Goal: Information Seeking & Learning: Find contact information

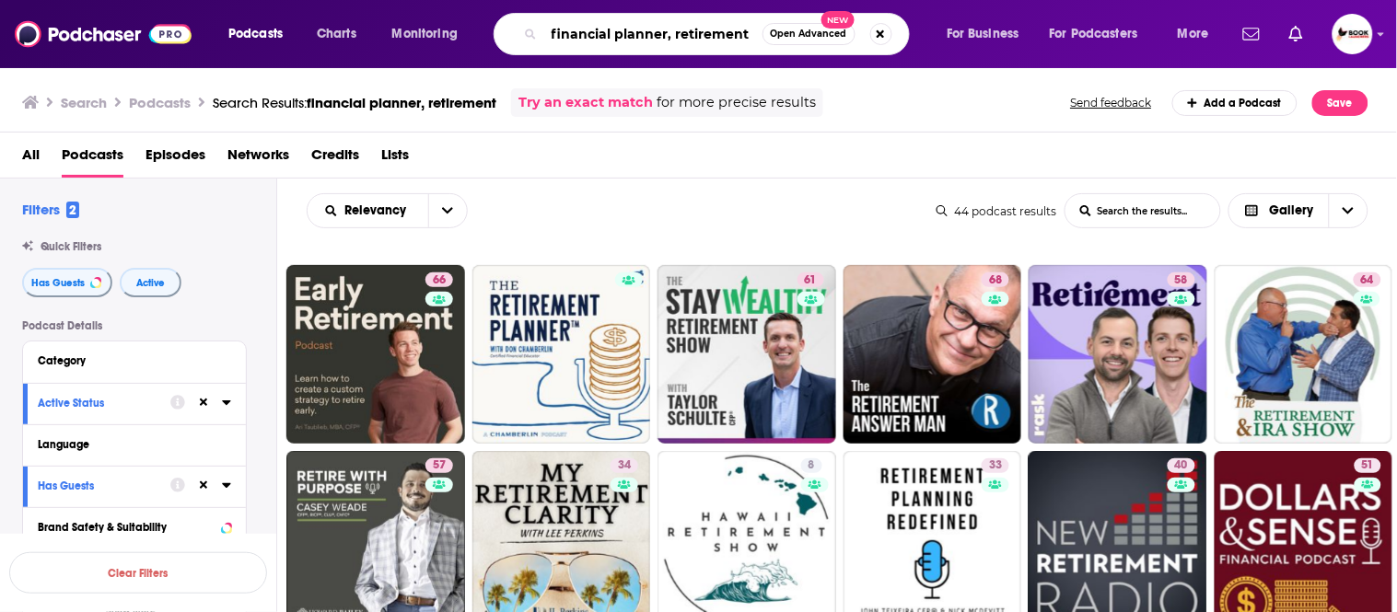
click at [667, 35] on input "financial planner, retirement" at bounding box center [653, 33] width 218 height 29
paste input "grief, caregiver"
click at [724, 22] on input "grief, caregiver" at bounding box center [653, 33] width 218 height 29
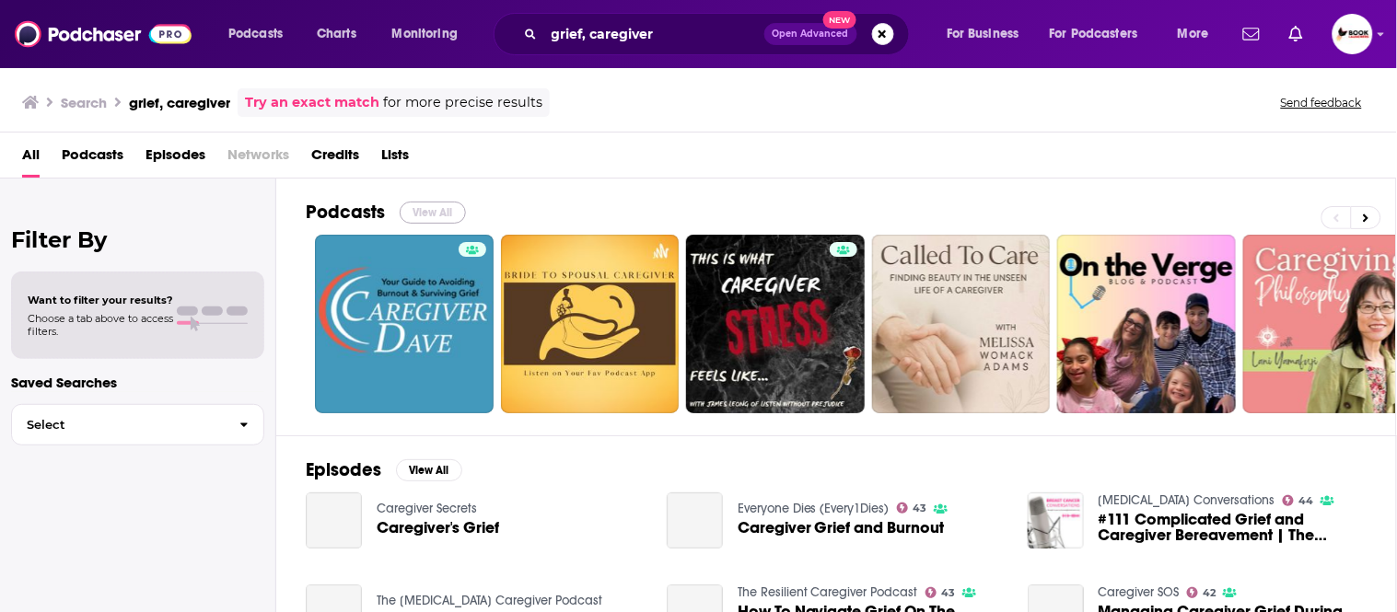
click at [448, 213] on button "View All" at bounding box center [433, 213] width 66 height 22
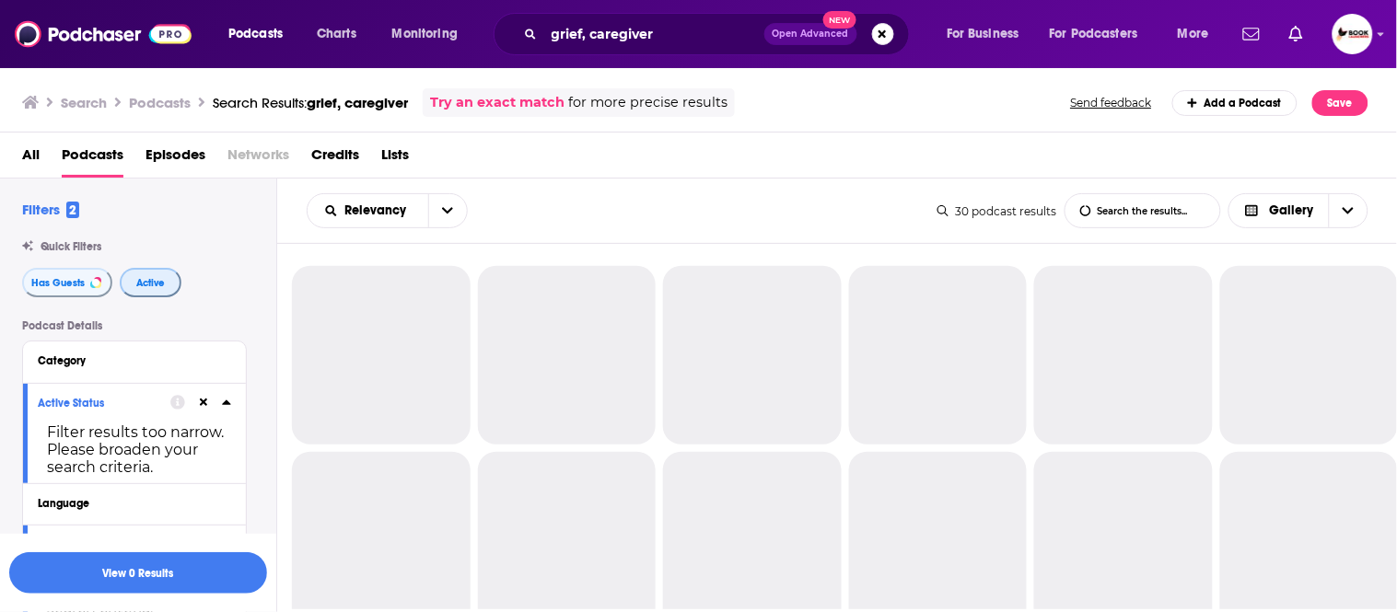
click at [153, 283] on span "Active" at bounding box center [150, 283] width 29 height 10
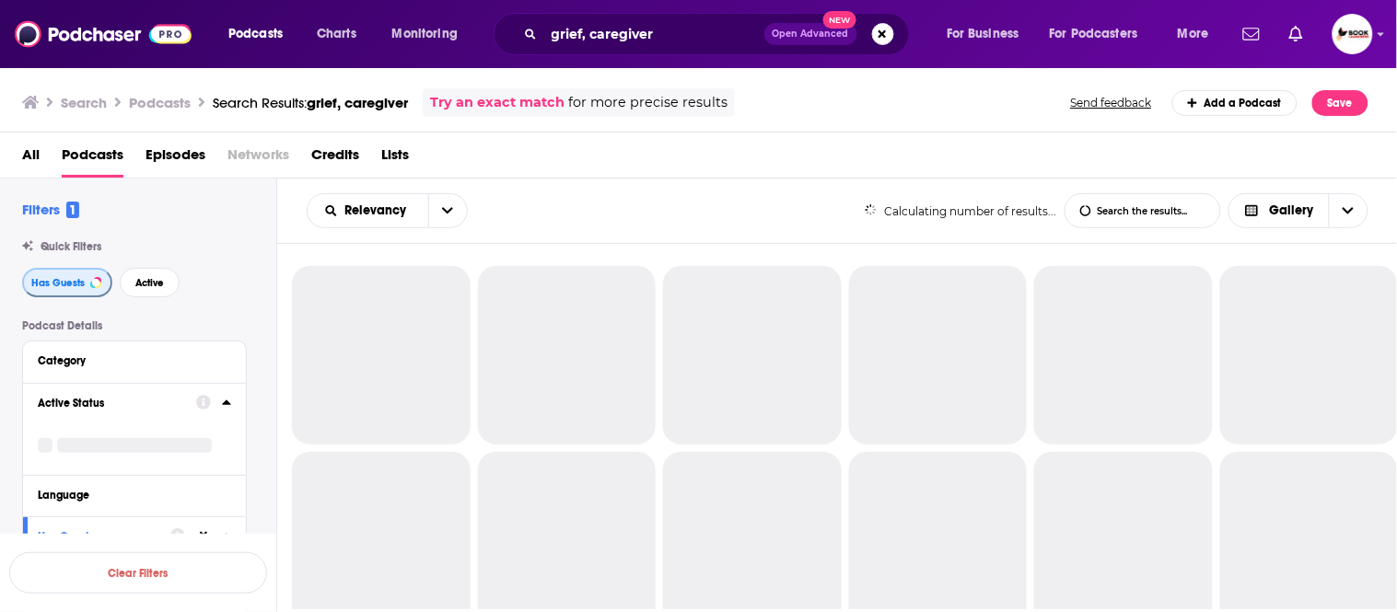
drag, startPoint x: 56, startPoint y: 282, endPoint x: 115, endPoint y: 282, distance: 58.9
click at [57, 282] on span "Has Guests" at bounding box center [57, 283] width 53 height 10
click at [140, 282] on span "Active" at bounding box center [148, 283] width 29 height 10
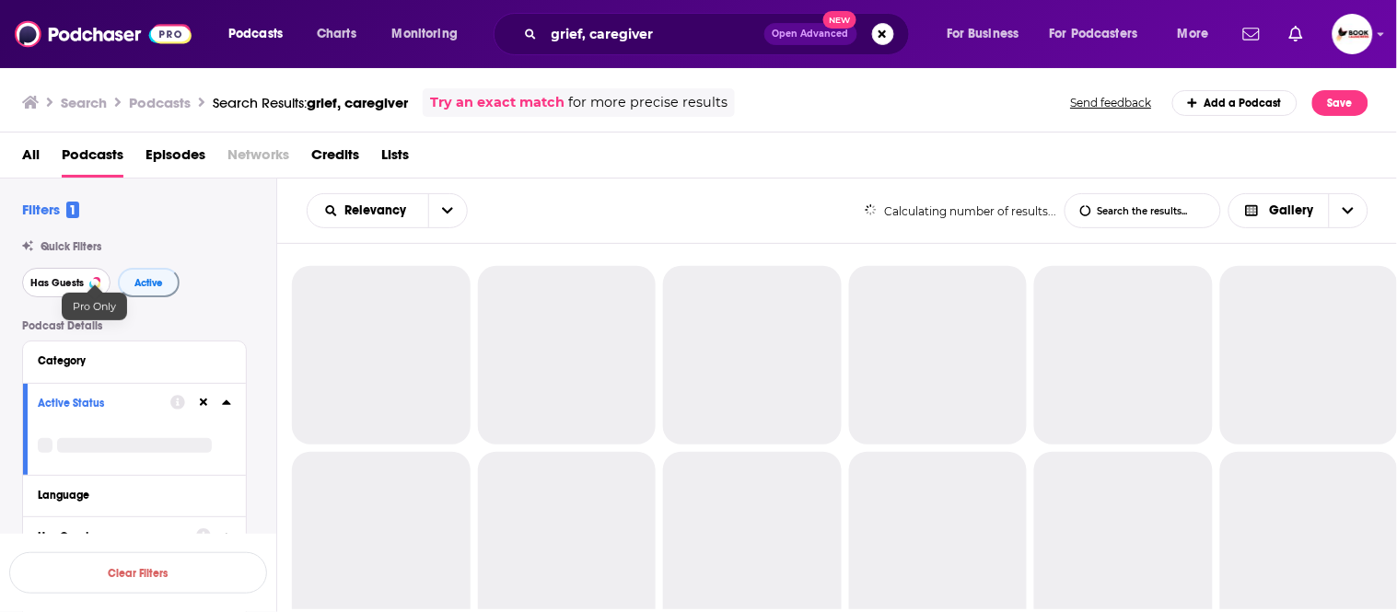
click at [50, 285] on span "Has Guests" at bounding box center [56, 283] width 53 height 10
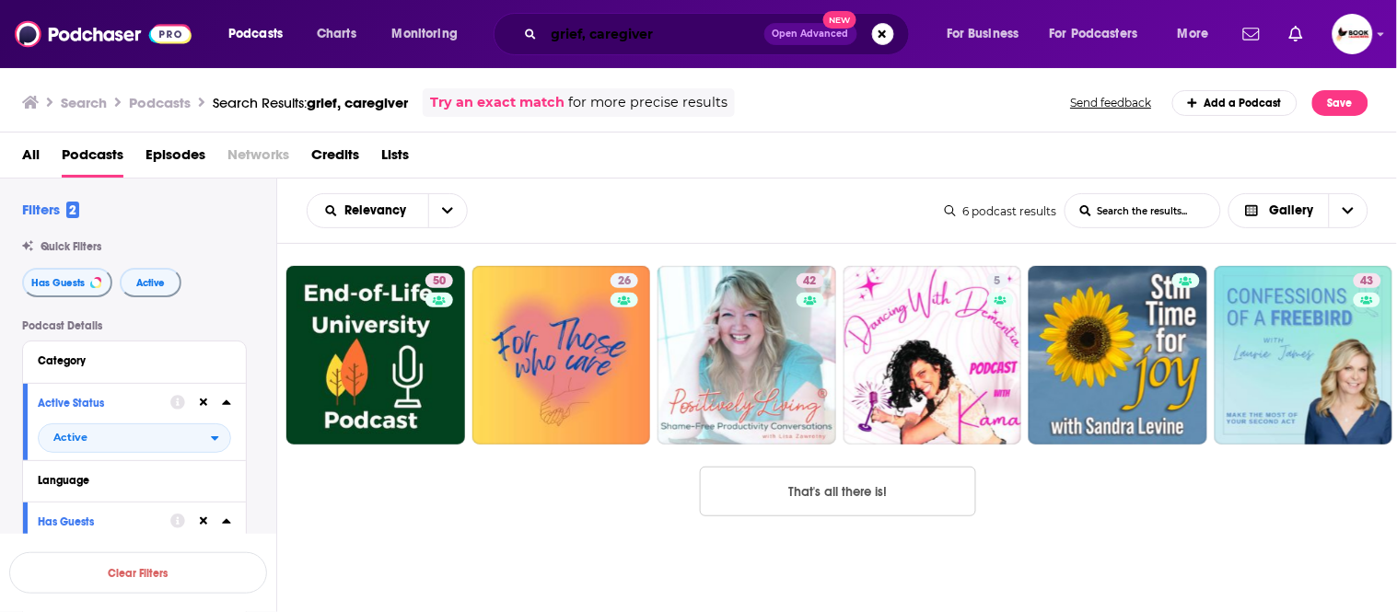
click at [666, 32] on input "grief, caregiver" at bounding box center [654, 33] width 220 height 29
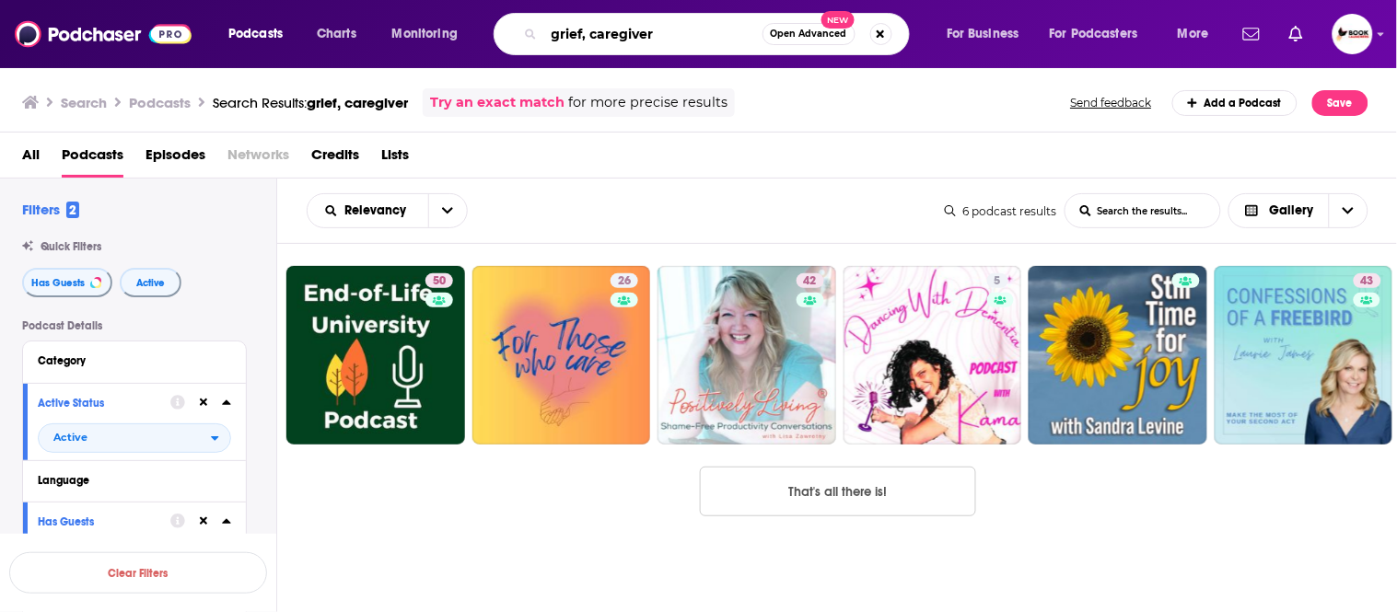
paste input "chronic illness"
paste input "wellness"
type input "chronic illness, wellness"
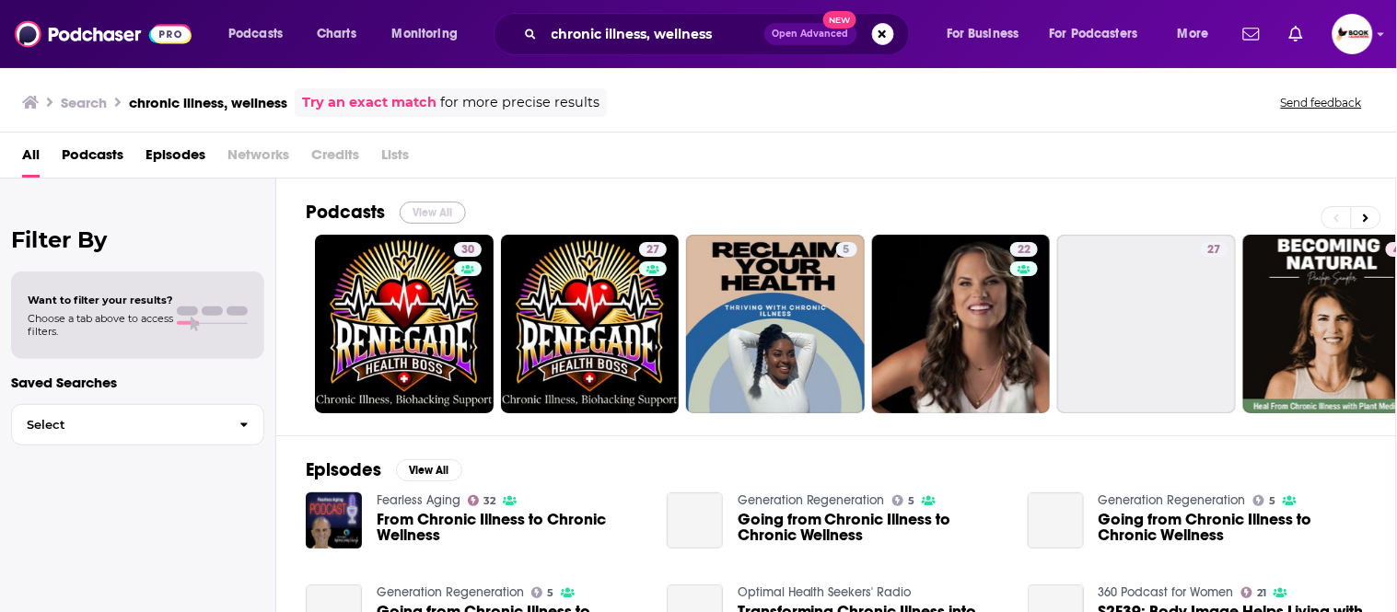
click at [425, 215] on button "View All" at bounding box center [433, 213] width 66 height 22
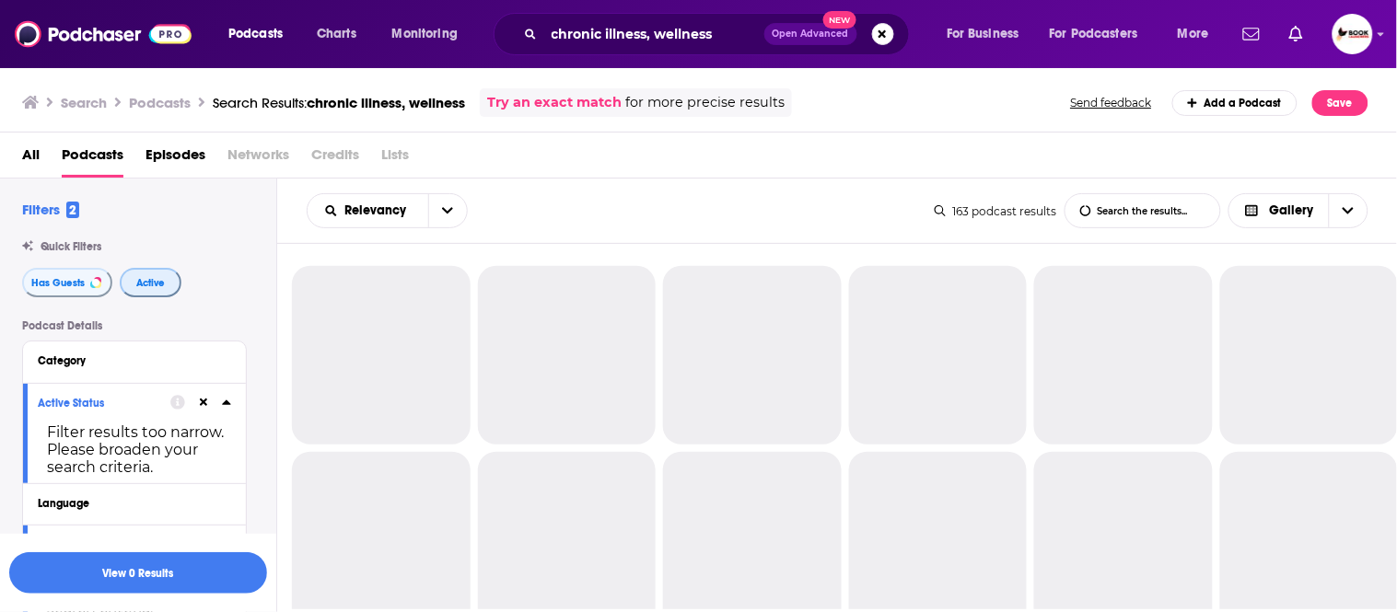
click at [155, 282] on span "Active" at bounding box center [150, 283] width 29 height 10
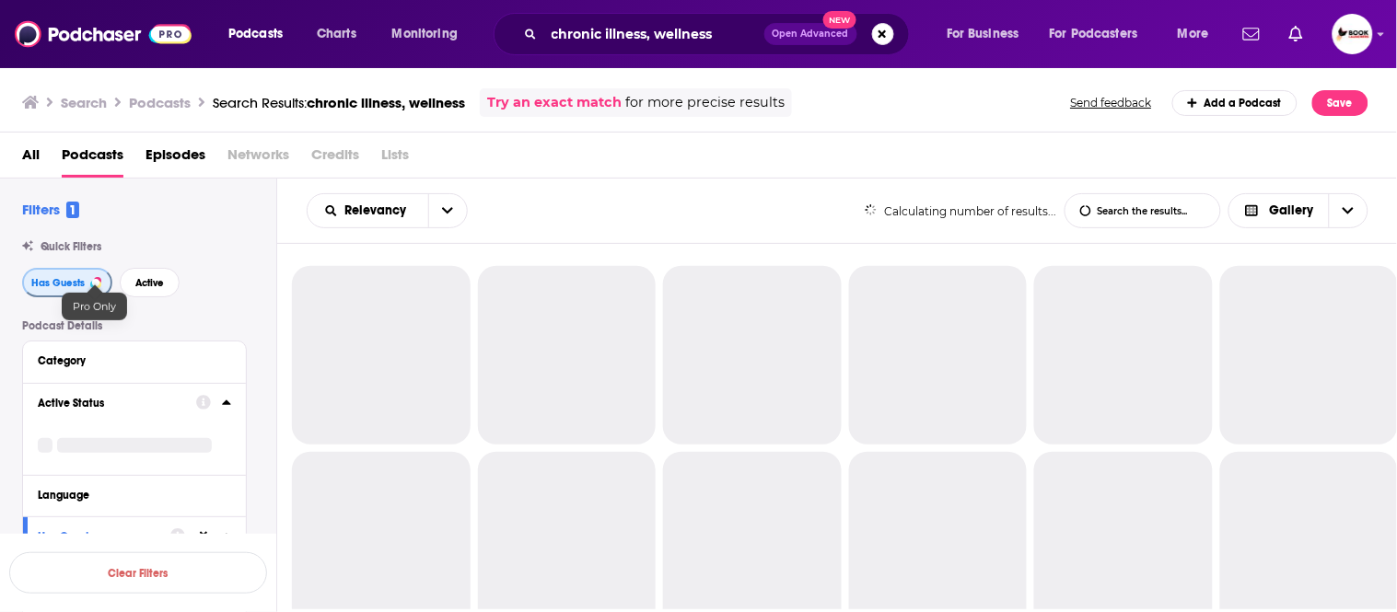
click at [69, 282] on span "Has Guests" at bounding box center [57, 283] width 53 height 10
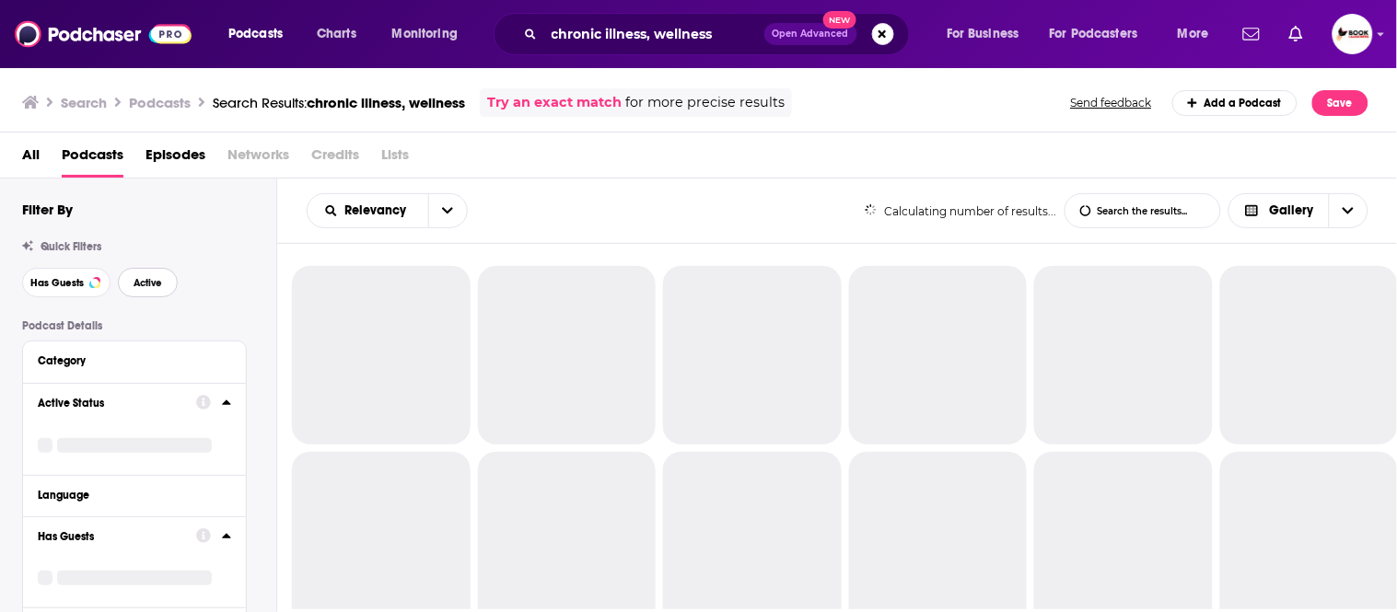
click at [143, 281] on span "Active" at bounding box center [148, 283] width 29 height 10
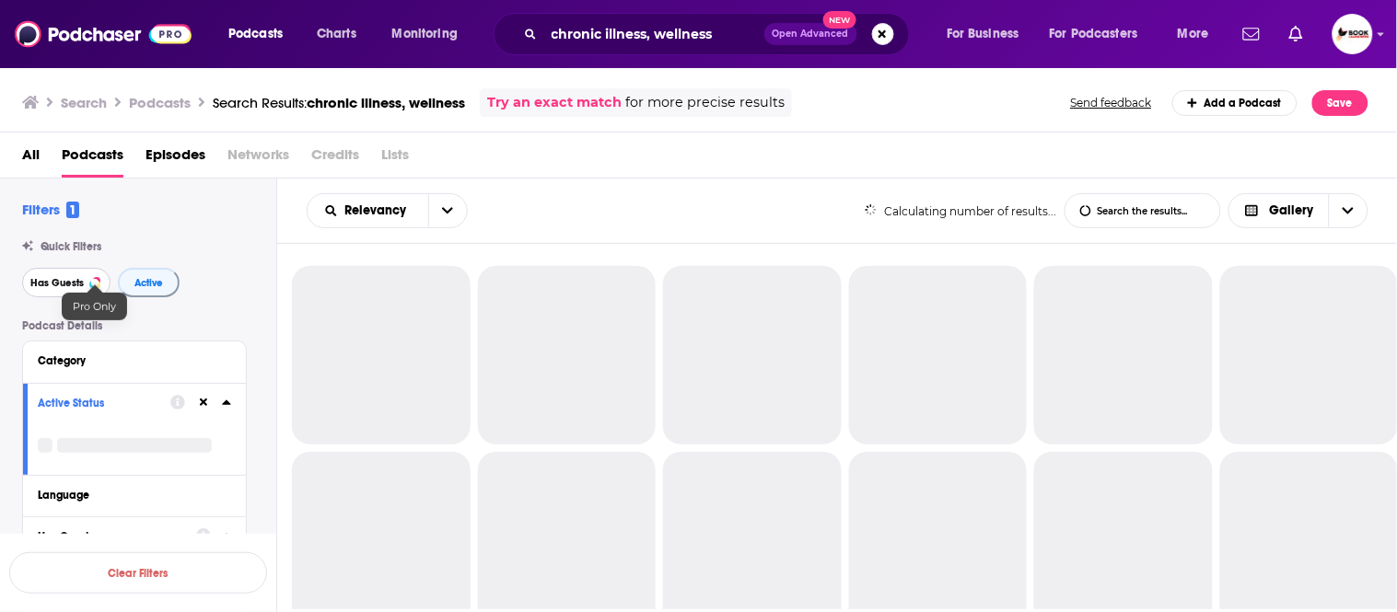
click at [56, 282] on span "Has Guests" at bounding box center [56, 283] width 53 height 10
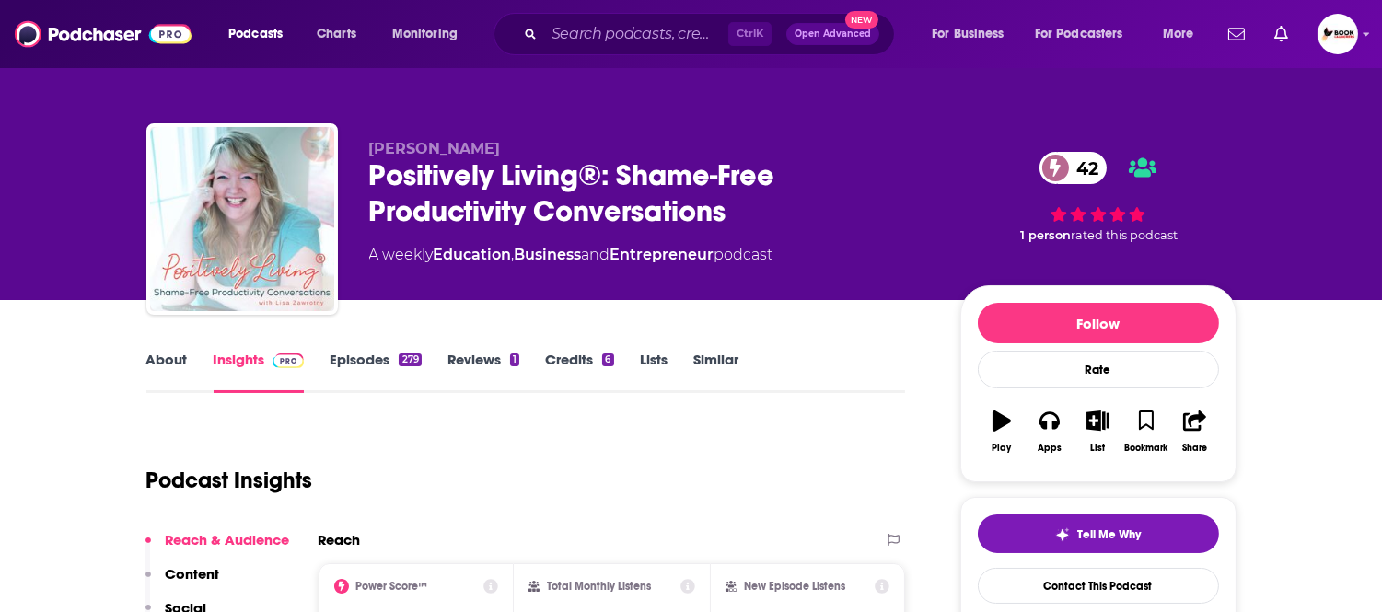
click at [173, 365] on link "About" at bounding box center [166, 372] width 41 height 42
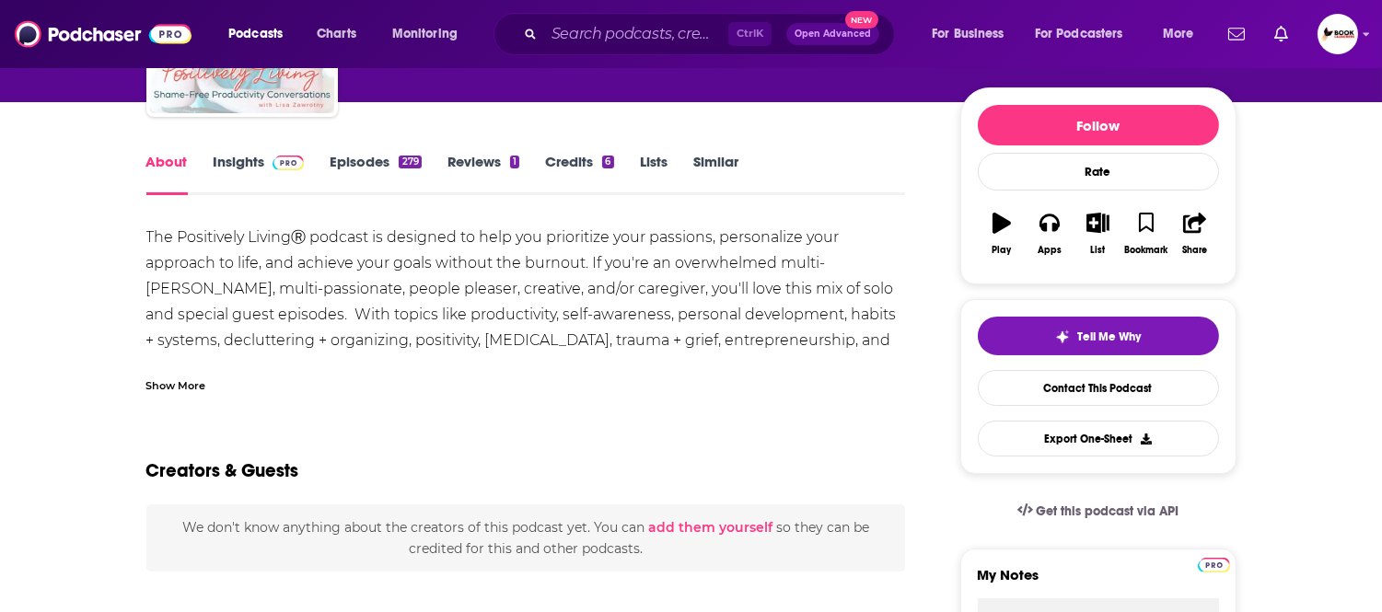
scroll to position [204, 0]
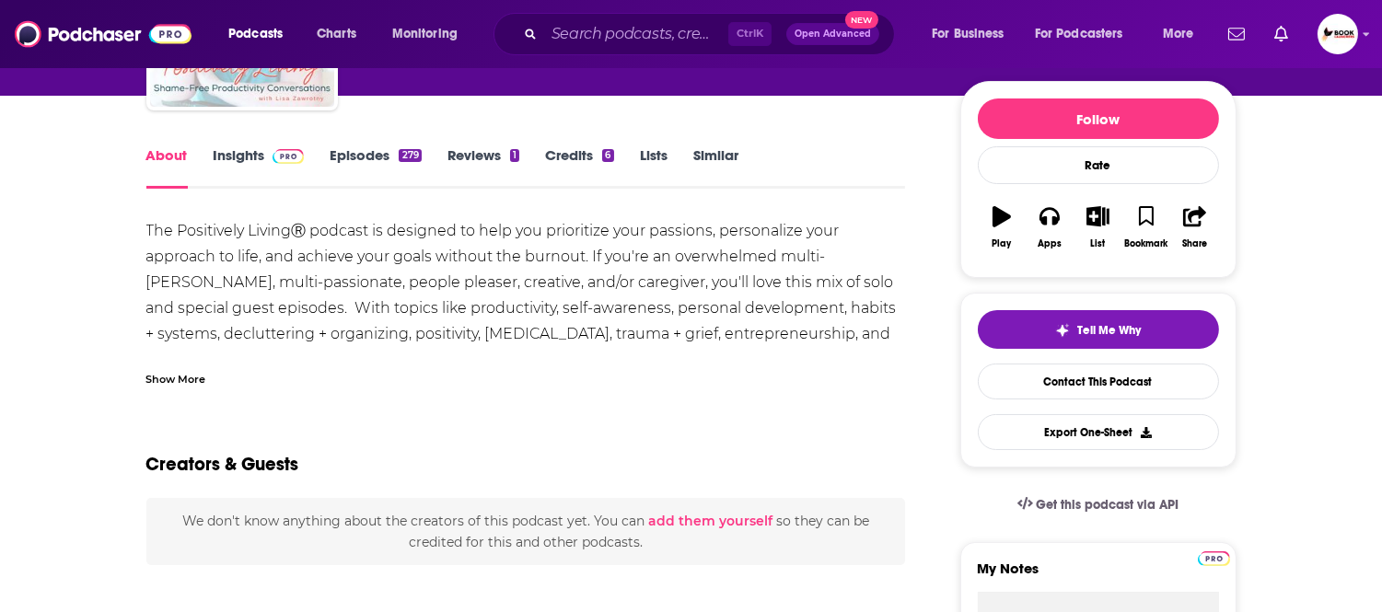
click at [195, 373] on div "Show More" at bounding box center [176, 377] width 60 height 17
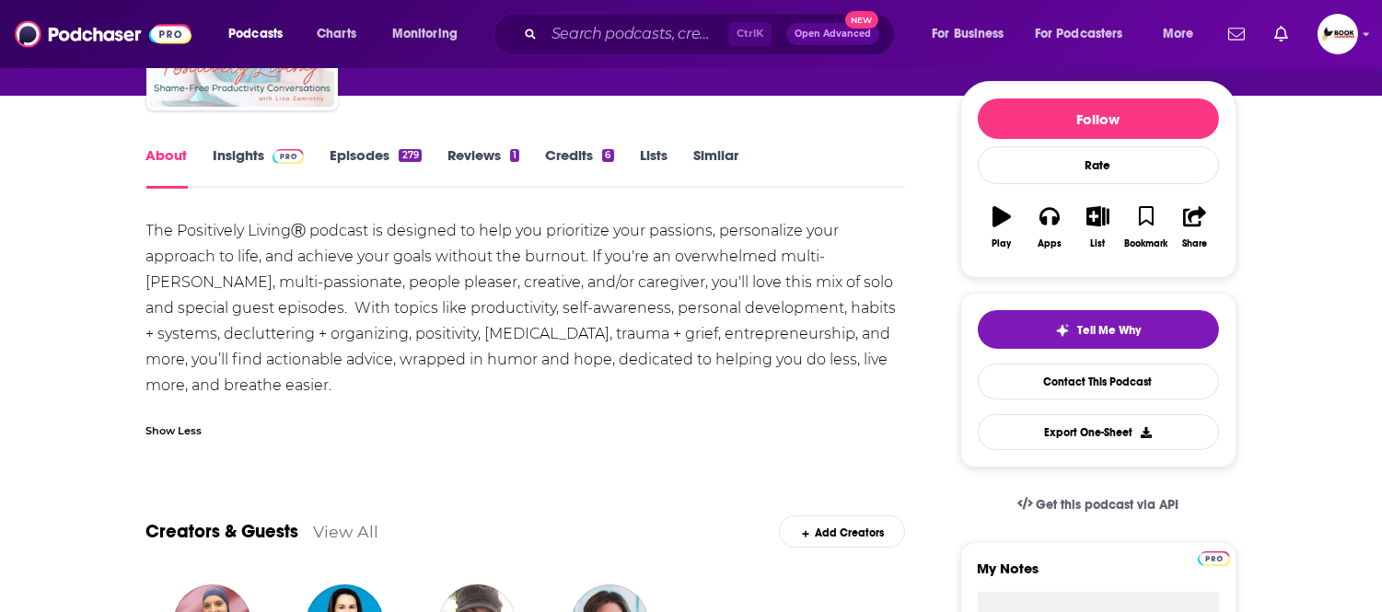
scroll to position [0, 0]
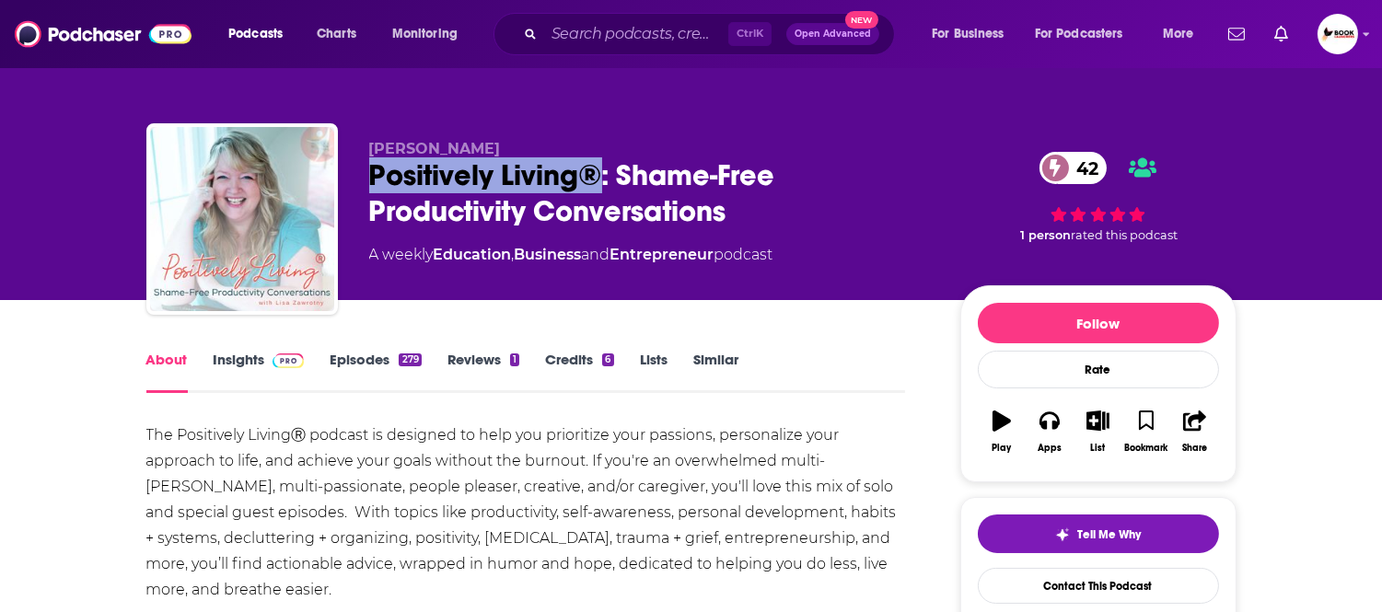
drag, startPoint x: 360, startPoint y: 179, endPoint x: 598, endPoint y: 178, distance: 238.5
click at [598, 178] on div "Lisa Zawrotny Positively Living®: Shame-Free Productivity Conversations 42 A we…" at bounding box center [691, 222] width 1090 height 199
copy h1 "Positively Living®"
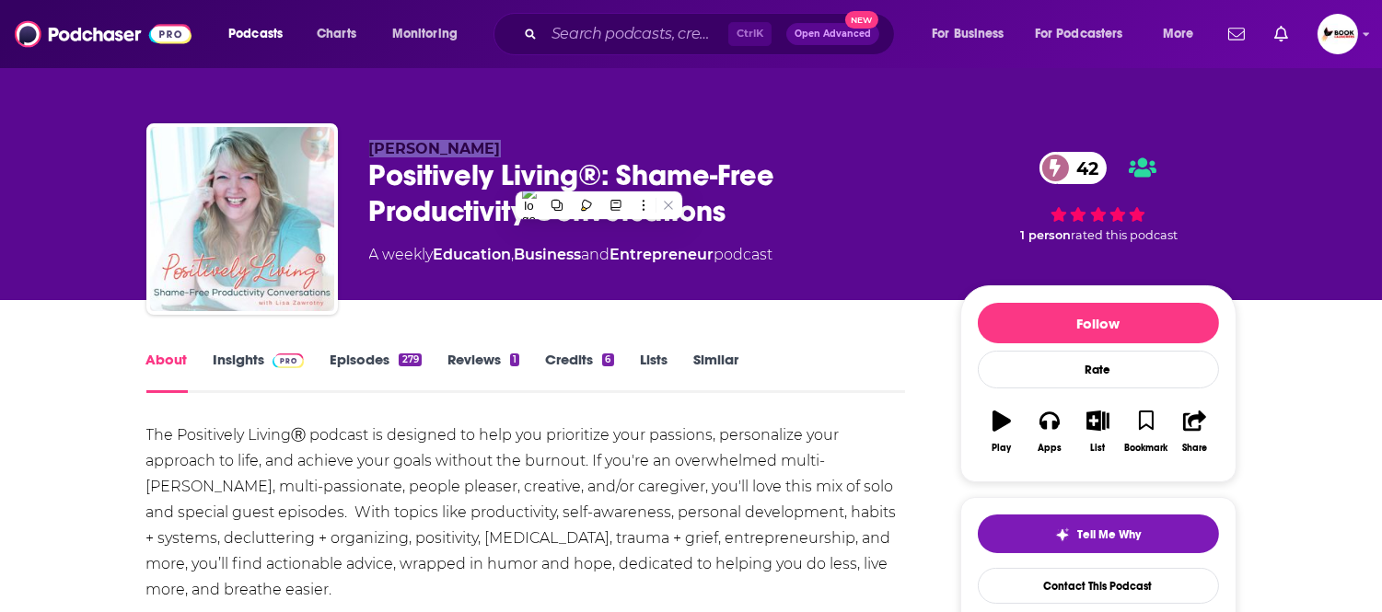
drag, startPoint x: 517, startPoint y: 135, endPoint x: 350, endPoint y: 140, distance: 166.7
click at [350, 140] on div "Lisa Zawrotny Positively Living®: Shame-Free Productivity Conversations 42 A we…" at bounding box center [691, 222] width 1090 height 199
copy span "Lisa Zawrotny"
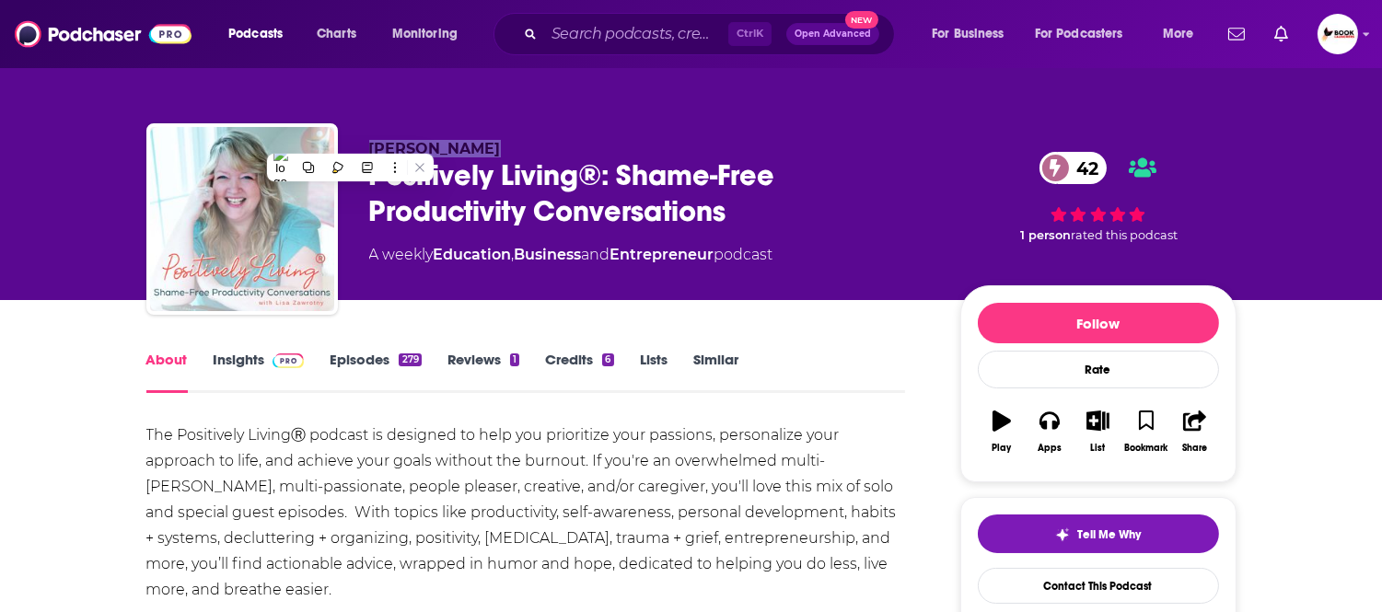
click at [240, 359] on link "Insights" at bounding box center [259, 372] width 91 height 42
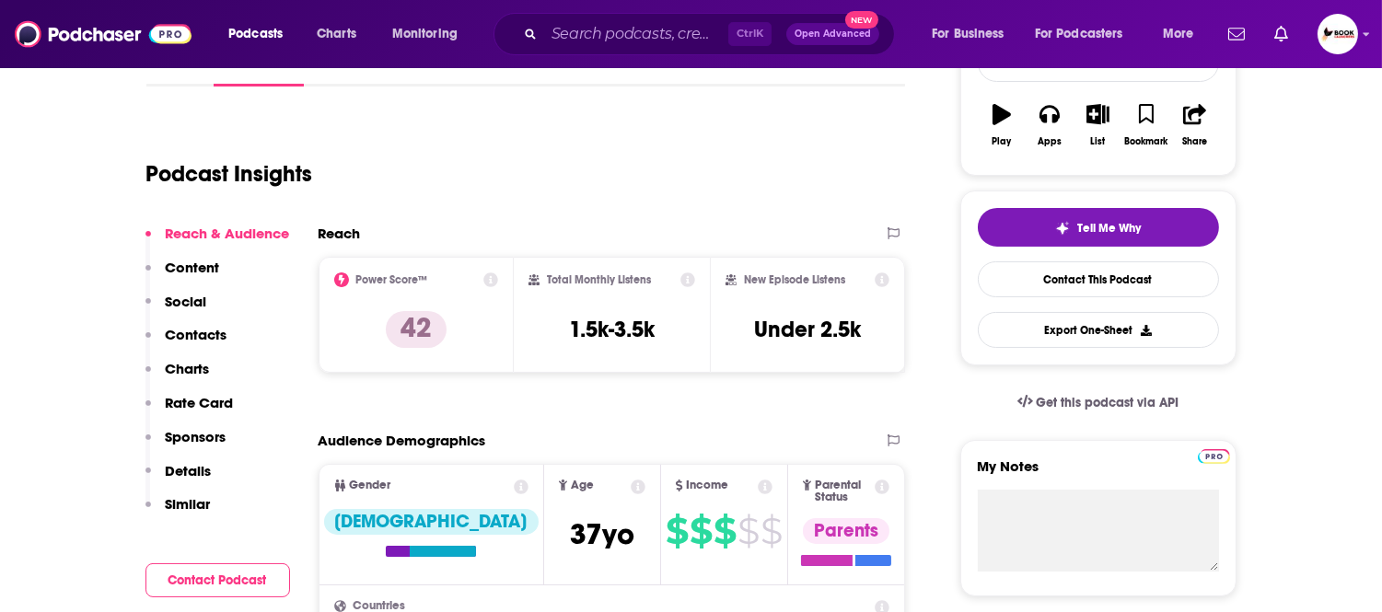
click at [225, 336] on p "Contacts" at bounding box center [197, 334] width 62 height 17
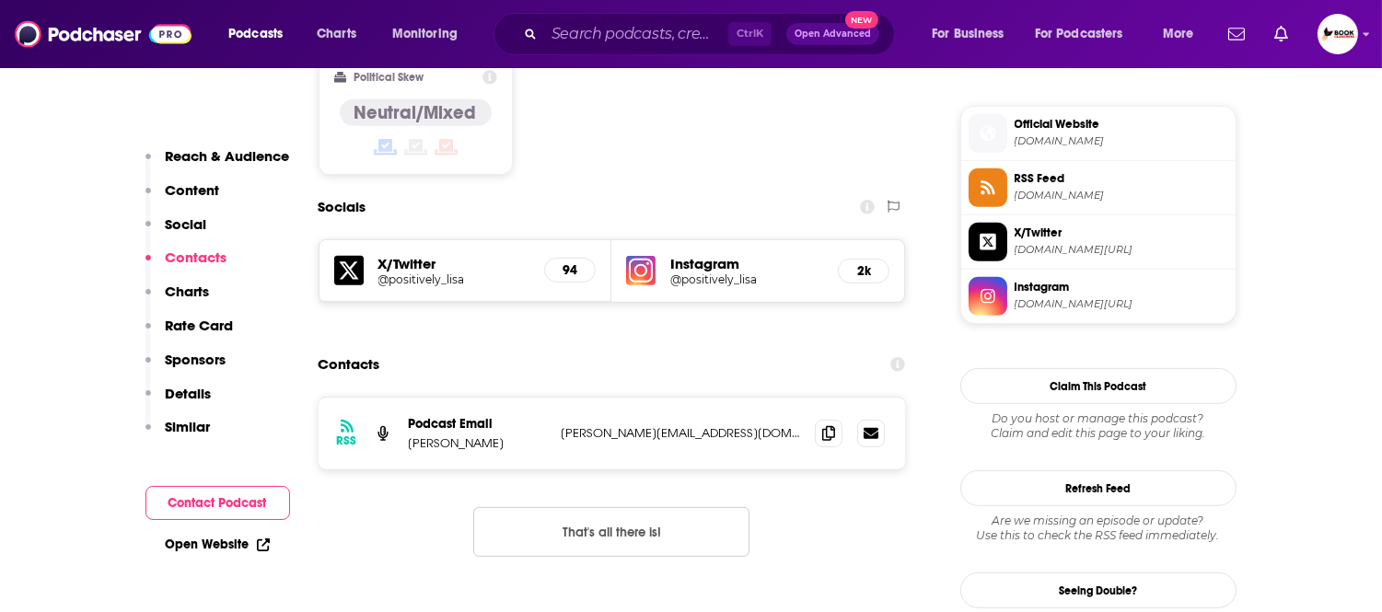
scroll to position [1497, 0]
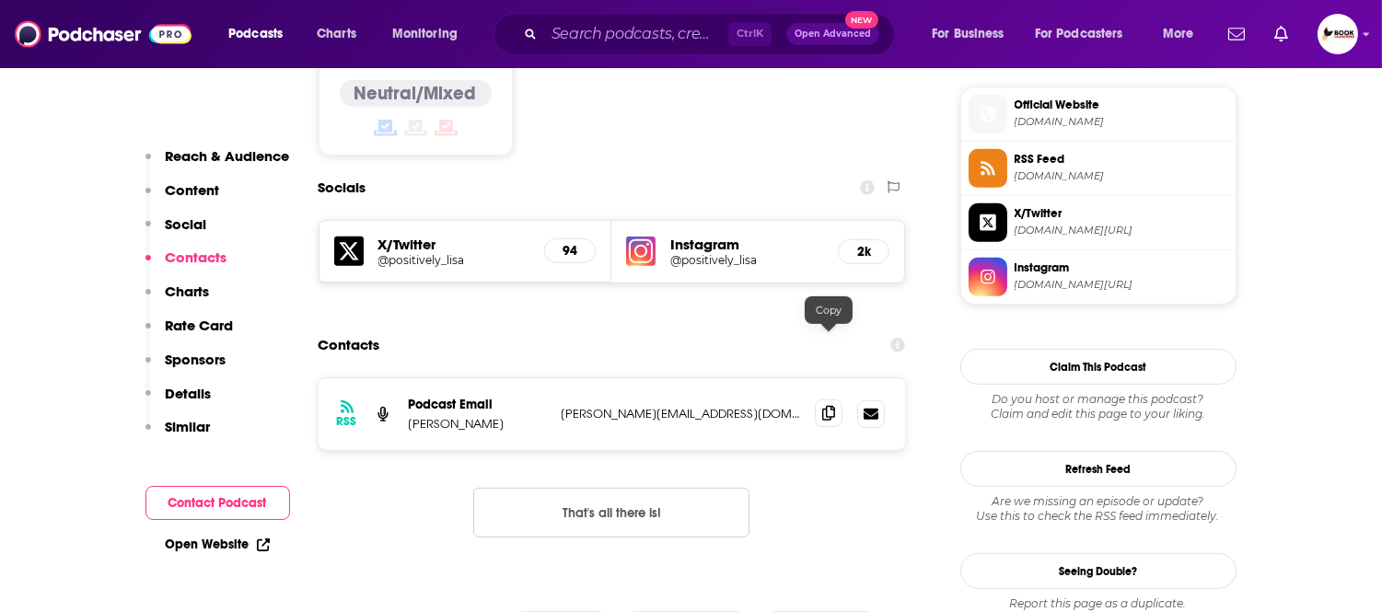
click at [829, 406] on icon at bounding box center [828, 413] width 13 height 15
click at [245, 545] on link "Open Website" at bounding box center [218, 545] width 104 height 16
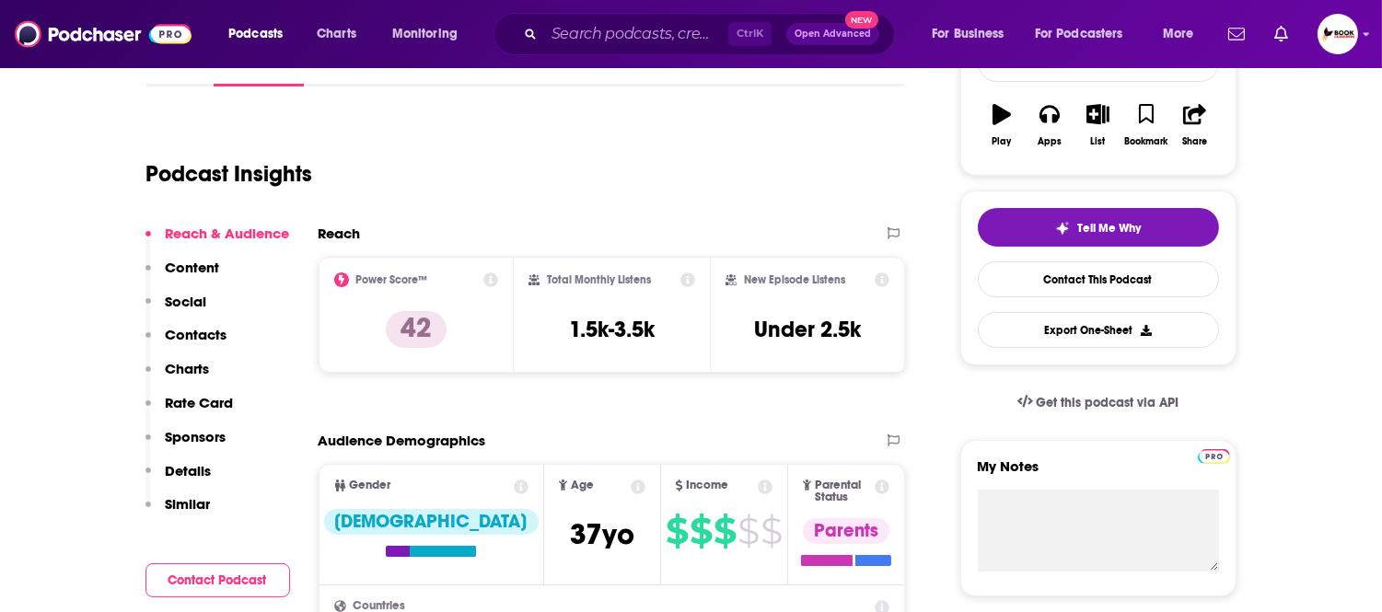
scroll to position [0, 0]
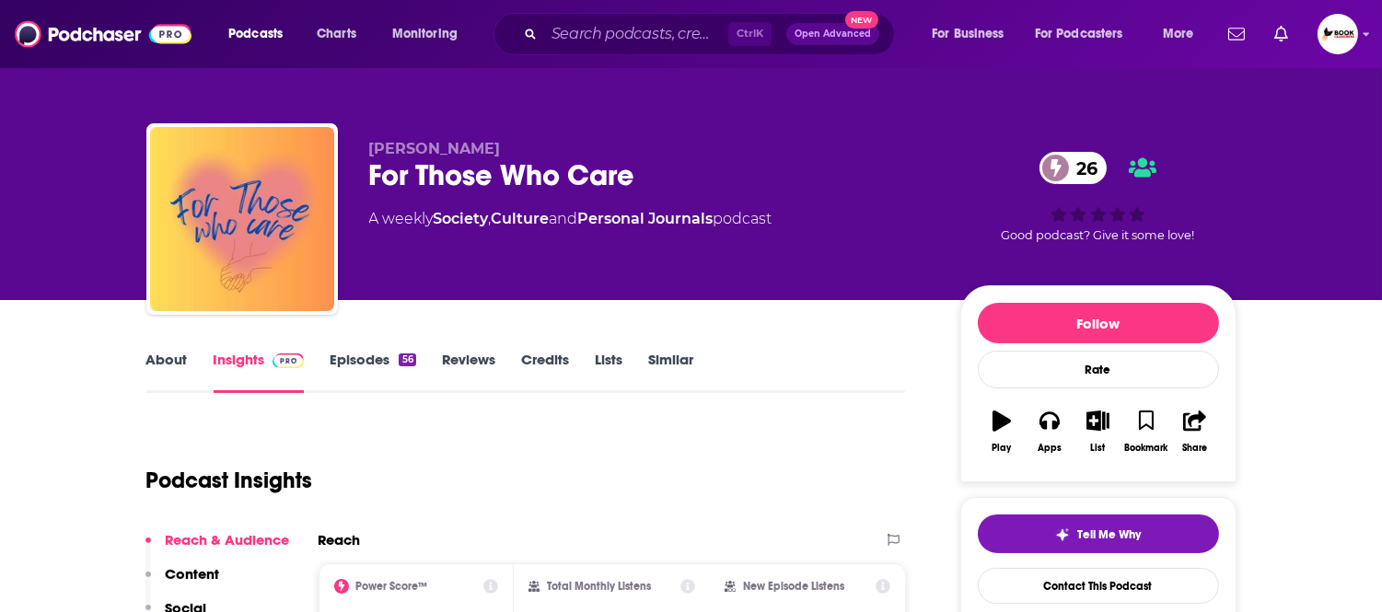
click at [168, 364] on link "About" at bounding box center [166, 372] width 41 height 42
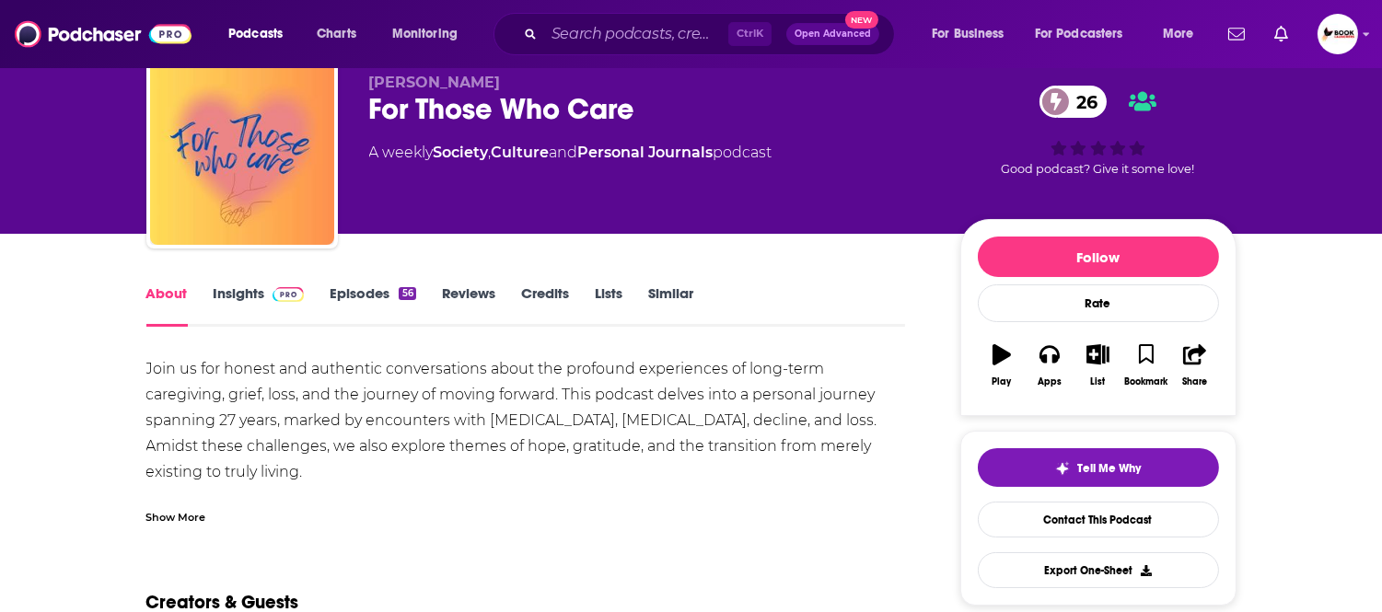
scroll to position [102, 0]
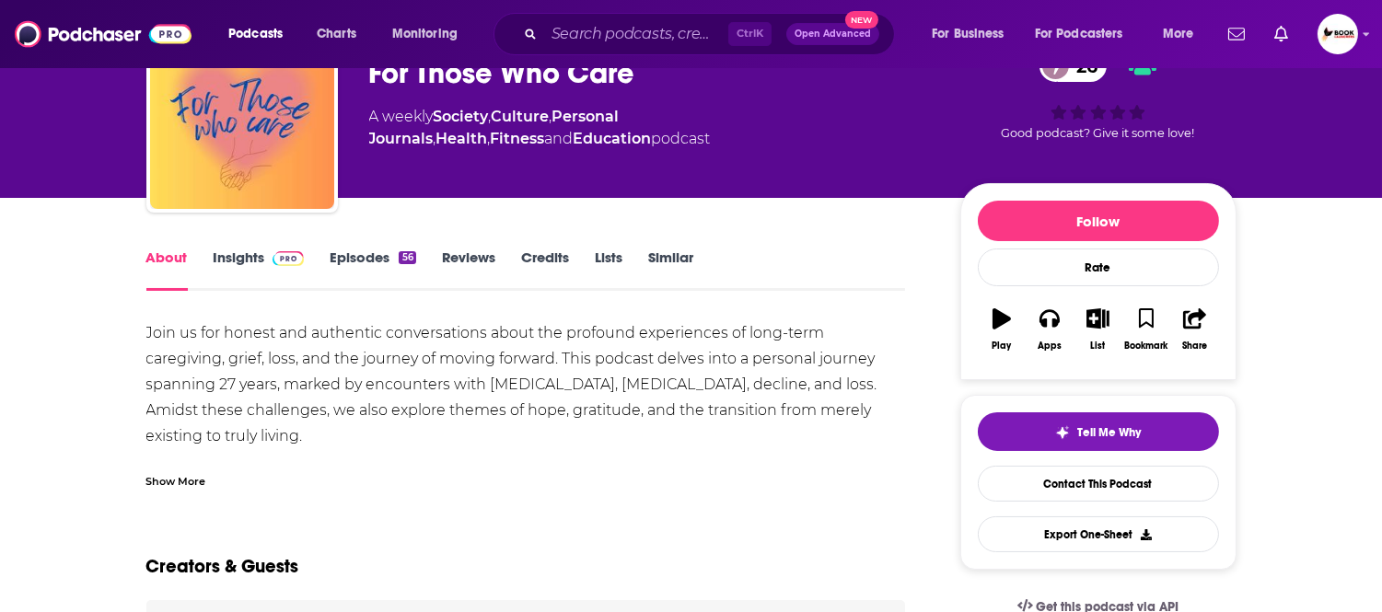
click at [205, 476] on div "Show More" at bounding box center [526, 474] width 760 height 31
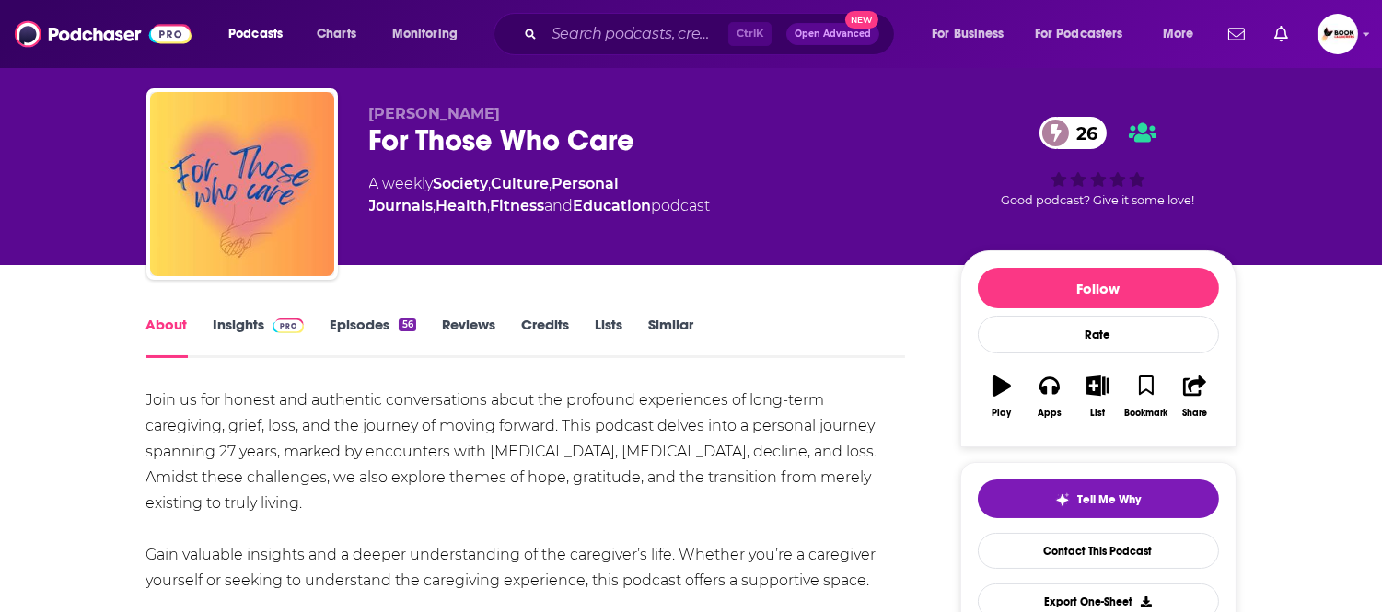
scroll to position [0, 0]
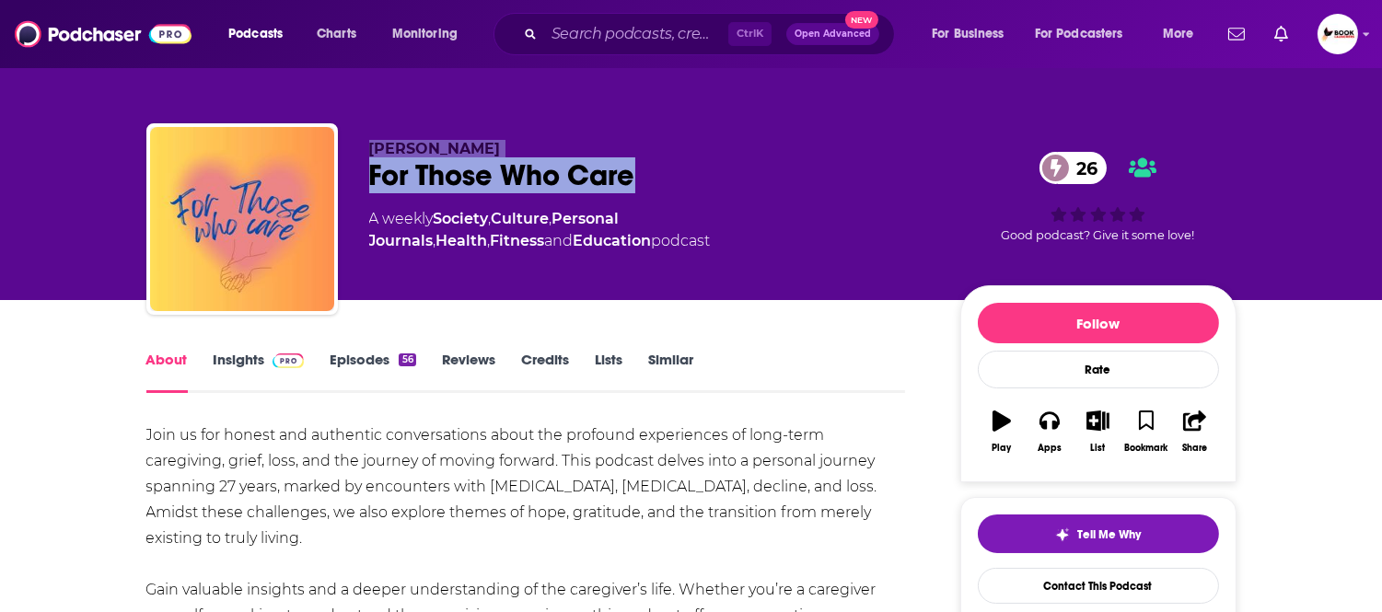
drag, startPoint x: 366, startPoint y: 181, endPoint x: 336, endPoint y: 181, distance: 29.5
click at [336, 181] on div "RuthAnn Batchelder For Those Who Care 26 A weekly Society , Culture , Personal …" at bounding box center [691, 222] width 1090 height 199
click at [730, 145] on p "RuthAnn Batchelder" at bounding box center [650, 148] width 562 height 17
drag, startPoint x: 455, startPoint y: 173, endPoint x: 366, endPoint y: 172, distance: 89.3
click at [366, 172] on div "RuthAnn Batchelder For Those Who Care 26 A weekly Society , Culture , Personal …" at bounding box center [691, 222] width 1090 height 199
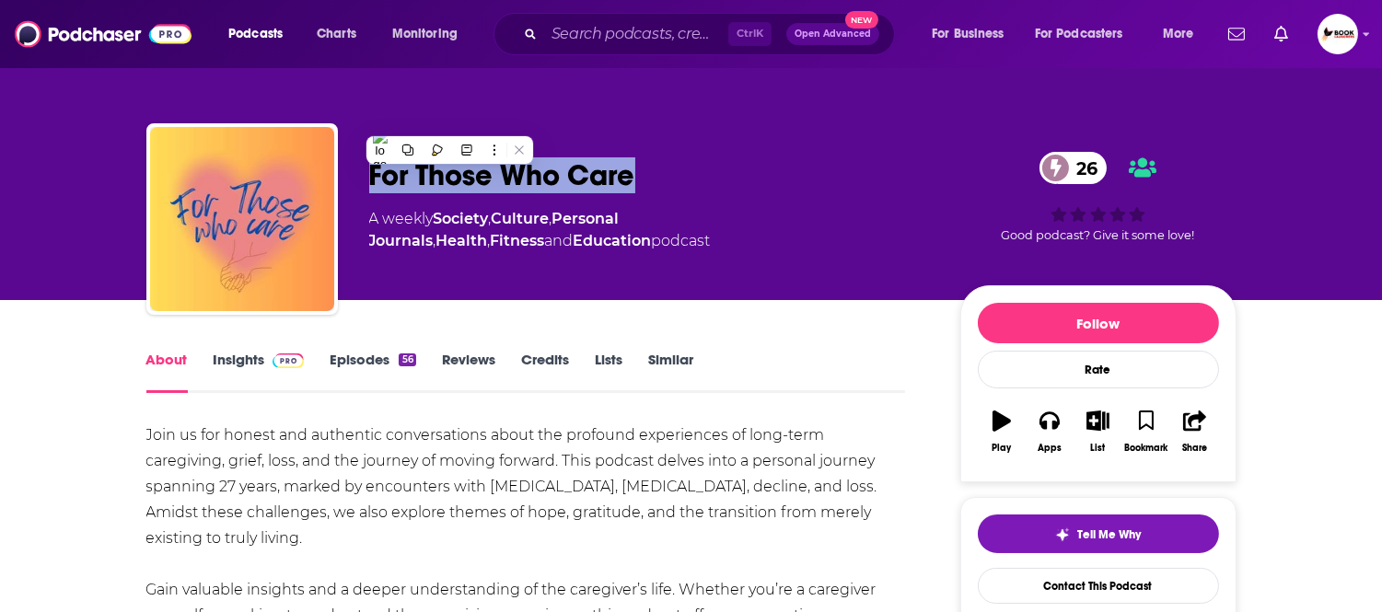
copy h1 "For Those Who Care"
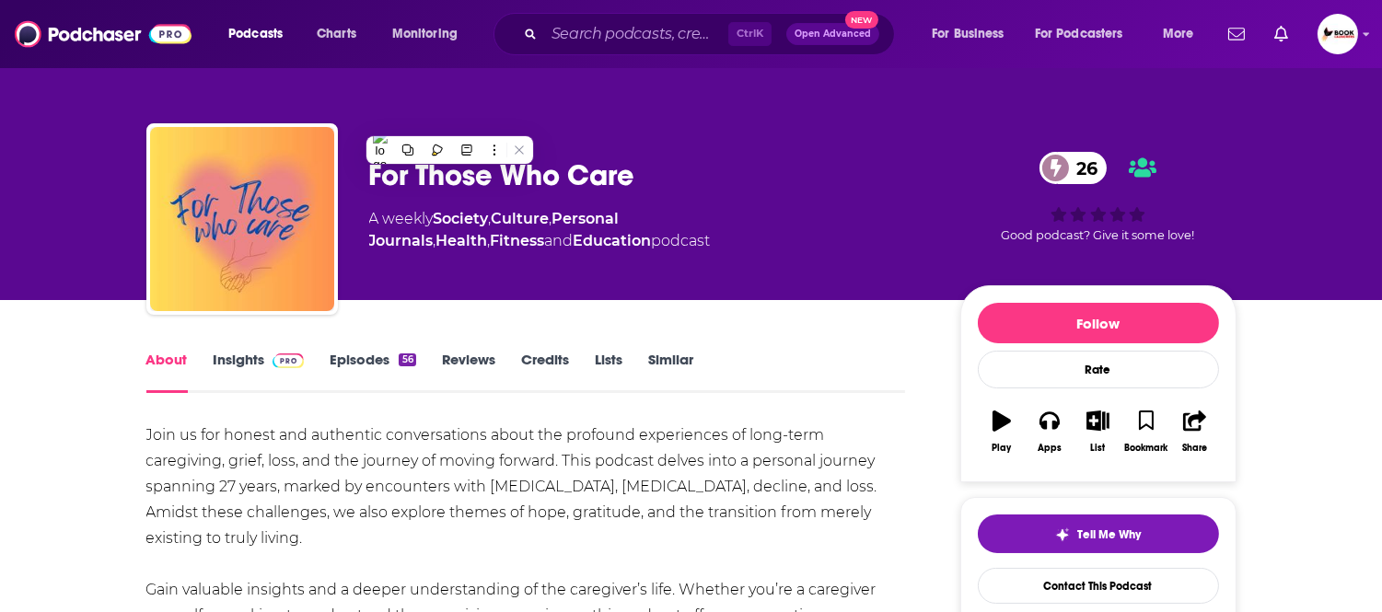
click at [702, 134] on div "RuthAnn Batchelder For Those Who Care 26 A weekly Society , Culture , Personal …" at bounding box center [691, 222] width 1090 height 199
drag, startPoint x: 595, startPoint y: 136, endPoint x: 414, endPoint y: 149, distance: 180.9
click at [369, 149] on div "RuthAnn Batchelder For Those Who Care 26 A weekly Society , Culture , Personal …" at bounding box center [691, 222] width 1090 height 199
copy span "RuthAnn Batchelder"
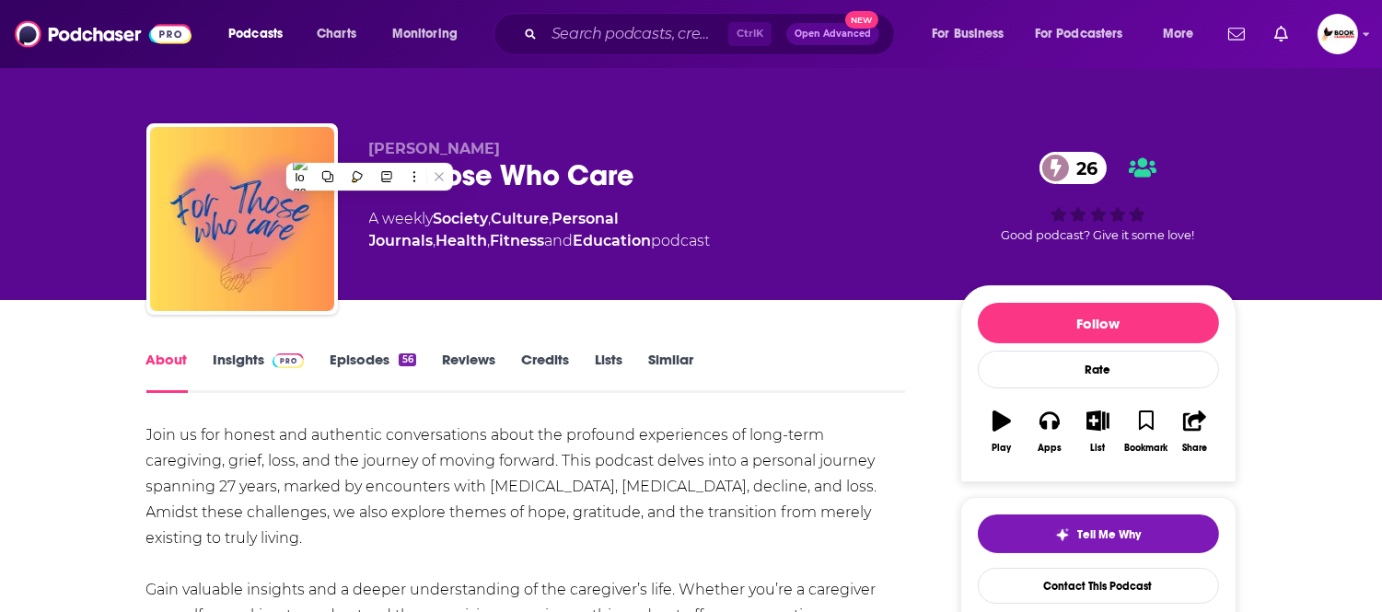
click at [226, 370] on link "Insights" at bounding box center [259, 372] width 91 height 42
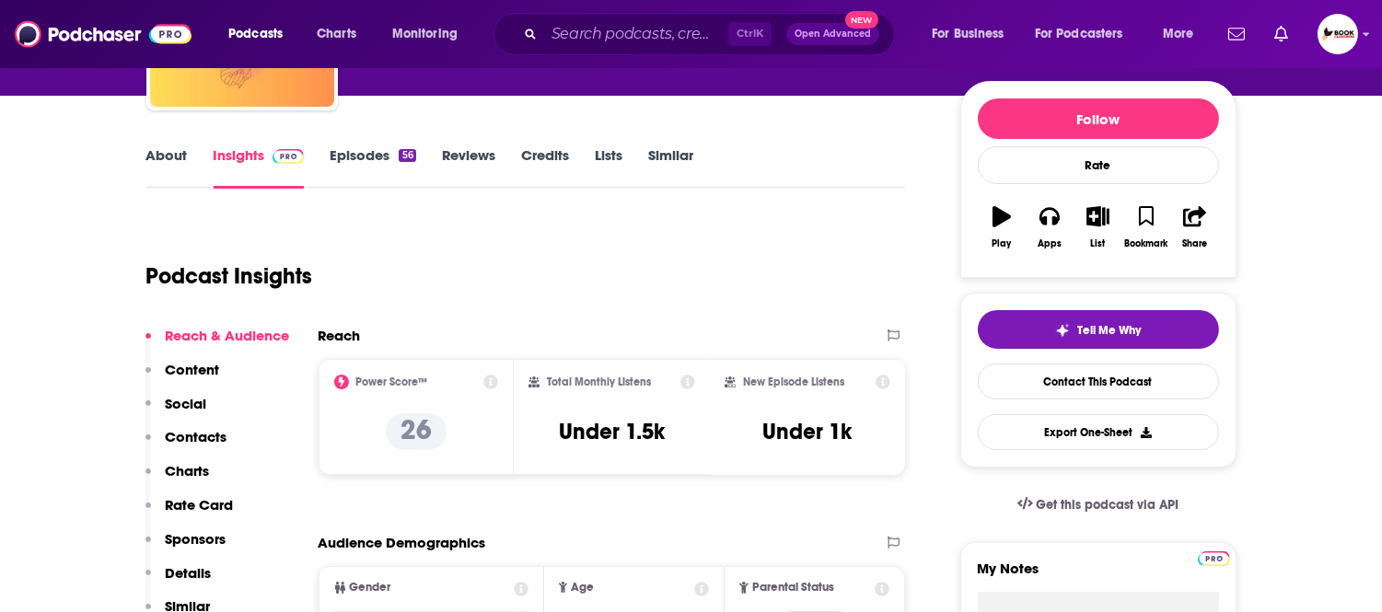
click at [215, 431] on p "Contacts" at bounding box center [197, 436] width 62 height 17
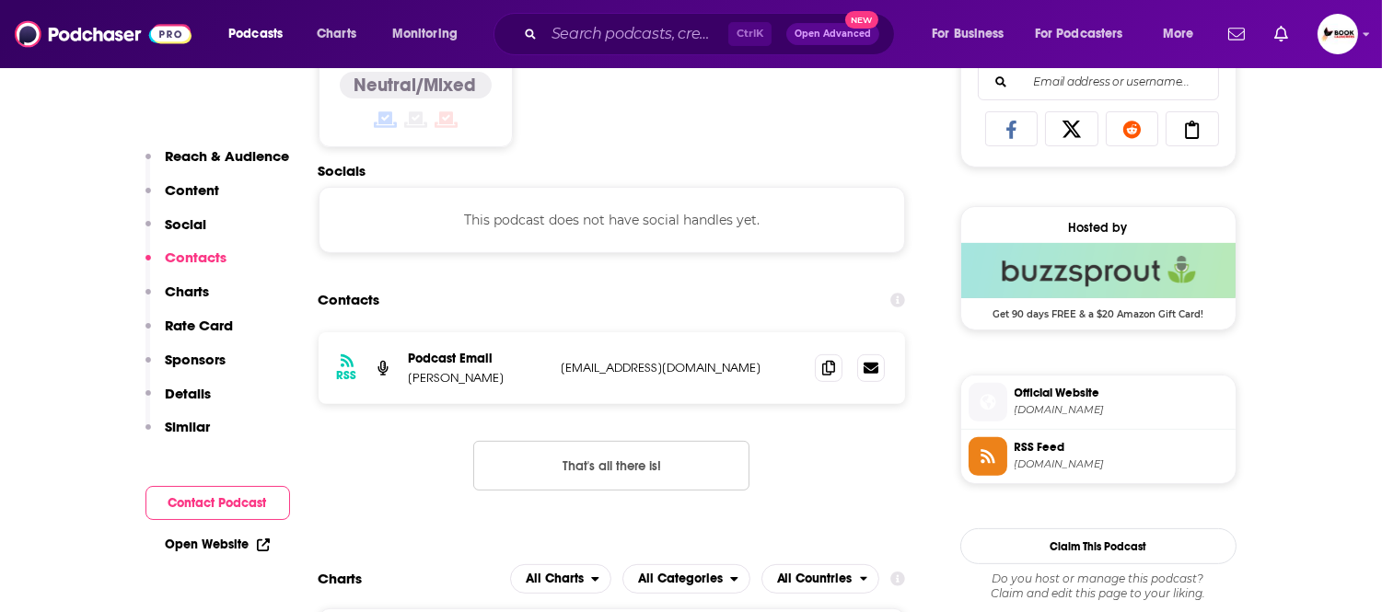
scroll to position [1238, 0]
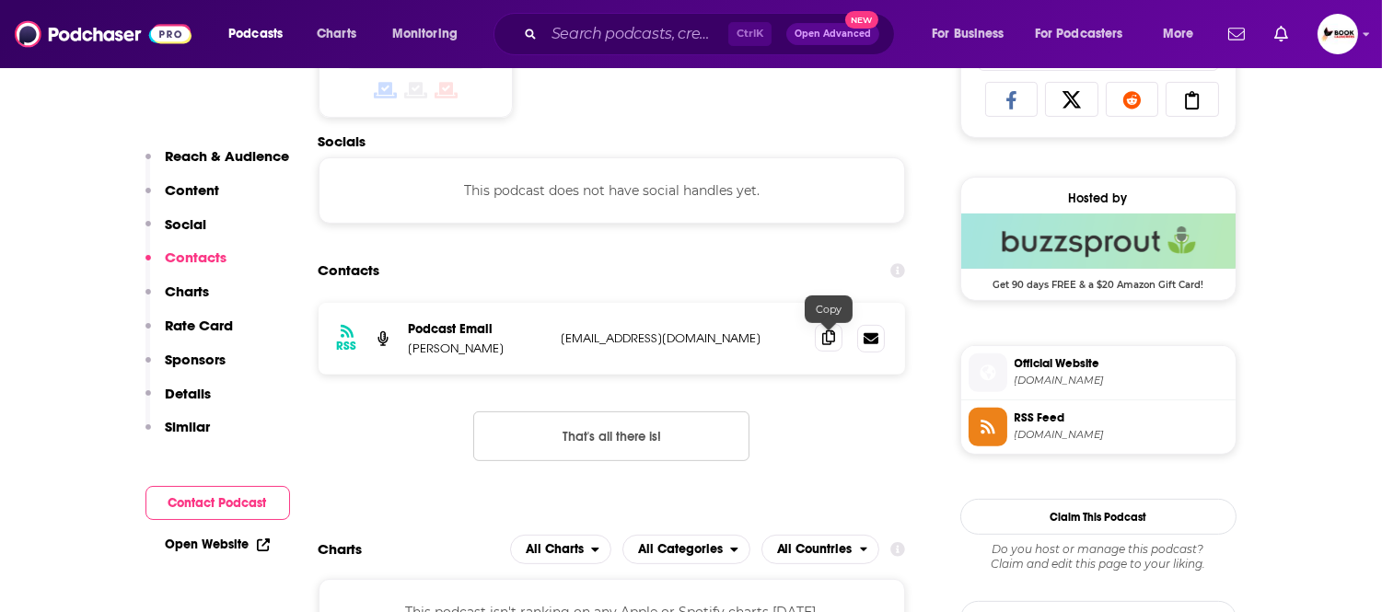
click at [824, 347] on span at bounding box center [829, 338] width 28 height 28
click at [201, 551] on link "Open Website" at bounding box center [218, 545] width 104 height 16
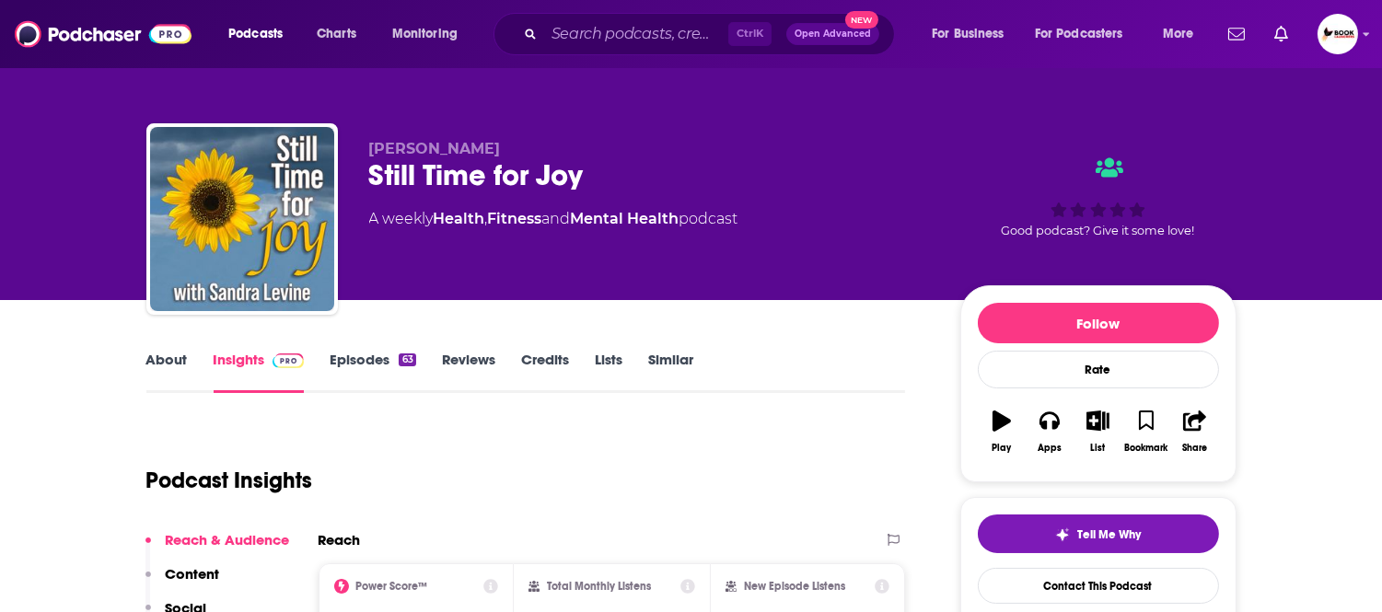
click at [155, 361] on link "About" at bounding box center [166, 372] width 41 height 42
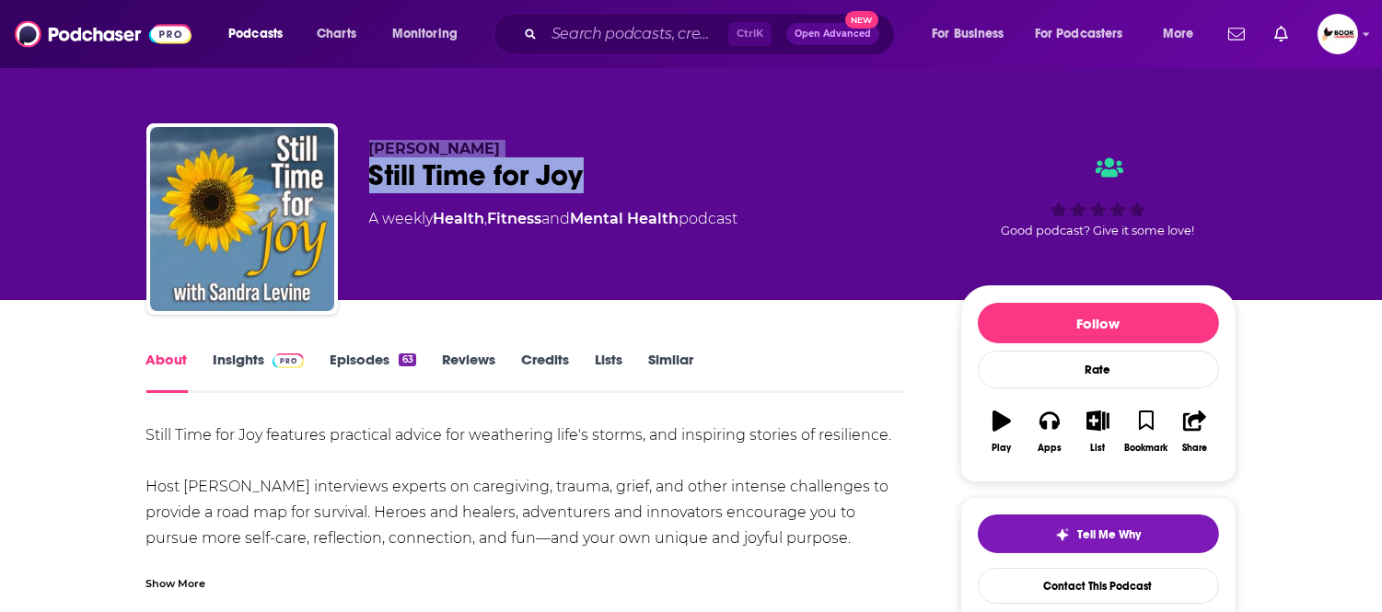
drag, startPoint x: 600, startPoint y: 178, endPoint x: 327, endPoint y: 181, distance: 273.5
click at [319, 178] on div "[PERSON_NAME] Still Time for Joy A weekly Health , Fitness and Mental Health po…" at bounding box center [691, 222] width 1090 height 199
click at [654, 145] on p "[PERSON_NAME]" at bounding box center [650, 148] width 562 height 17
drag, startPoint x: 600, startPoint y: 182, endPoint x: 363, endPoint y: 184, distance: 237.5
click at [363, 184] on div "[PERSON_NAME] Still Time for Joy A weekly Health , Fitness and Mental Health po…" at bounding box center [691, 222] width 1090 height 199
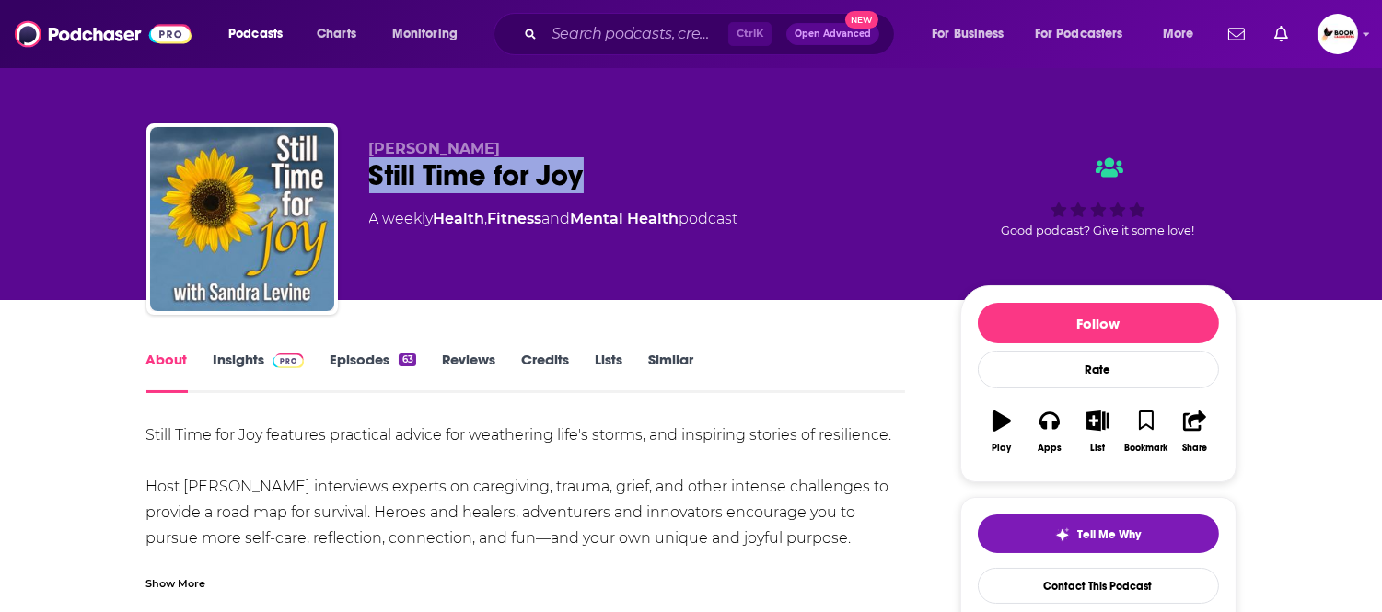
copy h1 "Still Time for Joy"
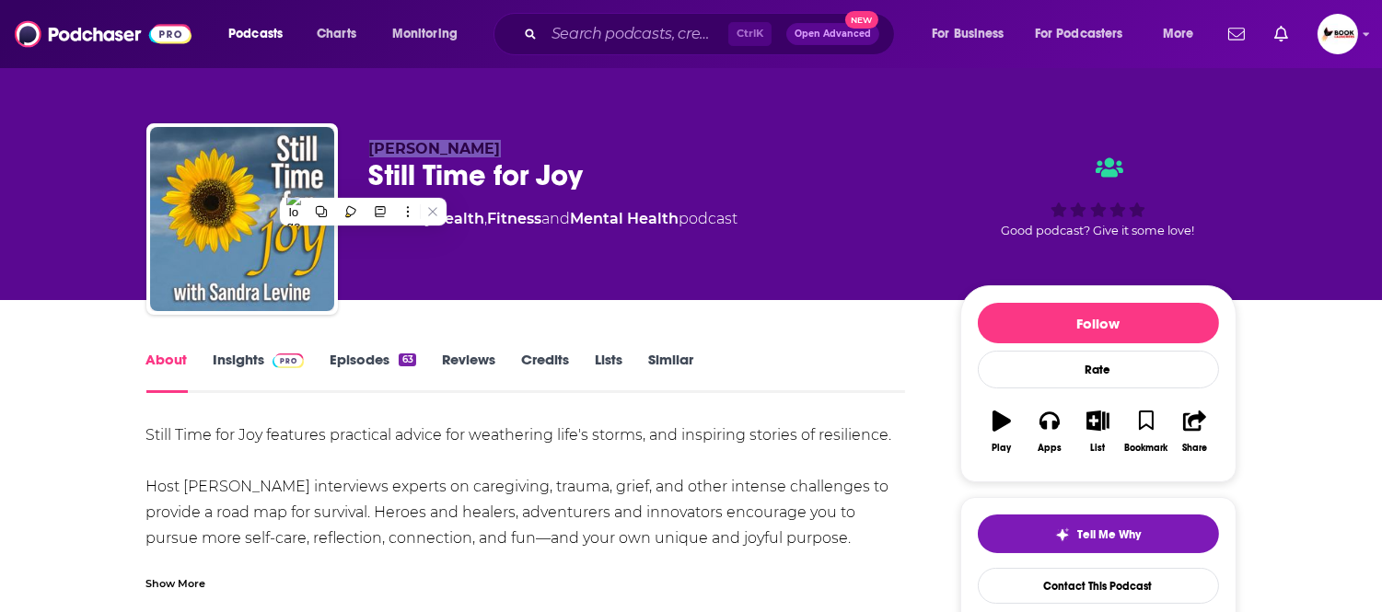
drag, startPoint x: 477, startPoint y: 145, endPoint x: 366, endPoint y: 145, distance: 110.5
click at [366, 145] on div "[PERSON_NAME] Still Time for Joy A weekly Health , Fitness and Mental Health po…" at bounding box center [691, 222] width 1090 height 199
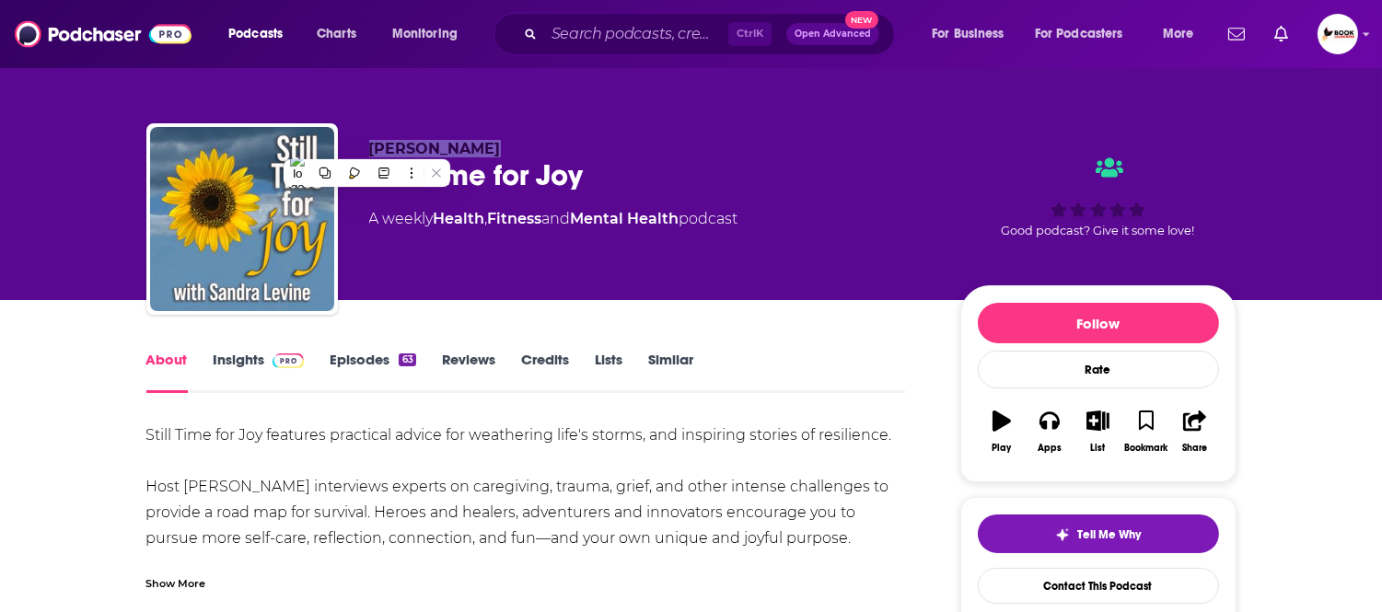
copy span "[PERSON_NAME]"
click at [235, 366] on link "Insights" at bounding box center [259, 372] width 91 height 42
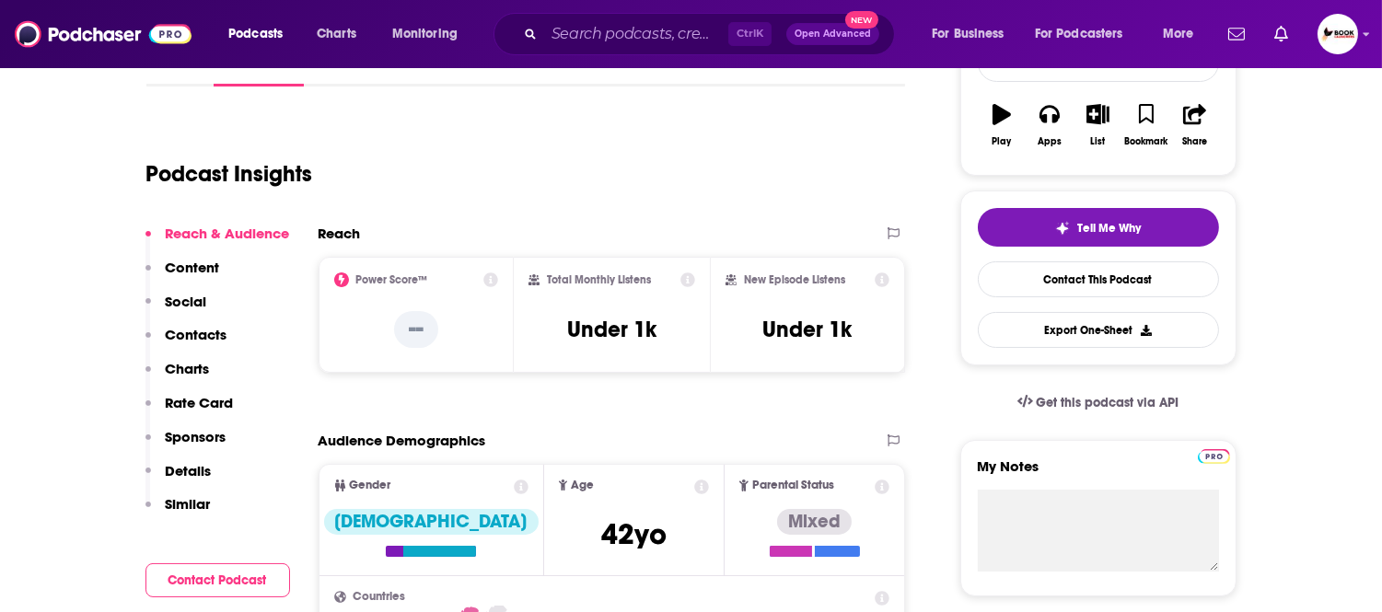
click at [214, 332] on p "Contacts" at bounding box center [197, 334] width 62 height 17
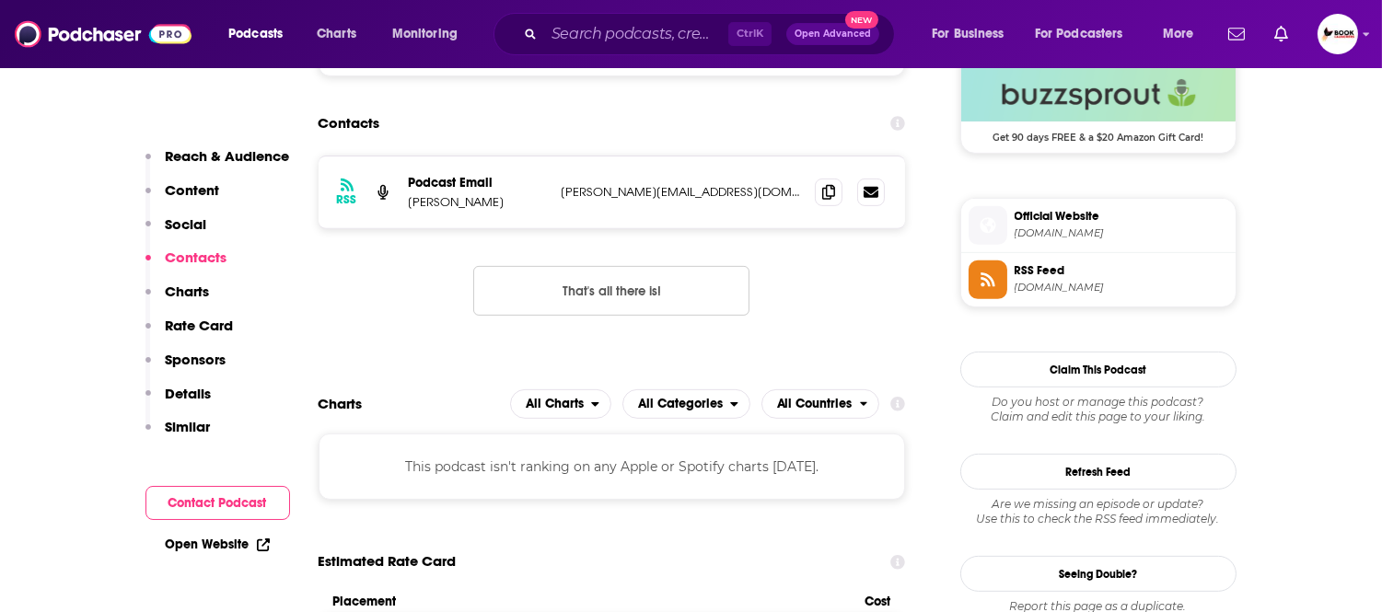
scroll to position [1238, 0]
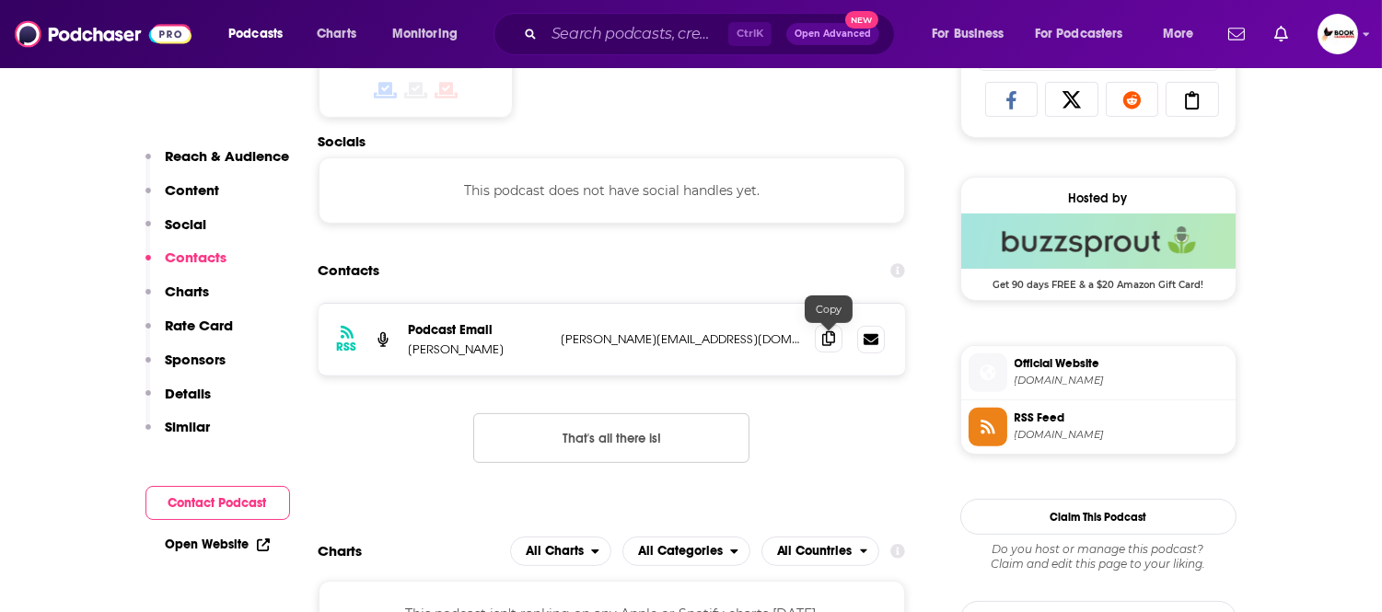
click at [827, 341] on icon at bounding box center [828, 338] width 13 height 15
click at [201, 538] on link "Open Website" at bounding box center [218, 545] width 104 height 16
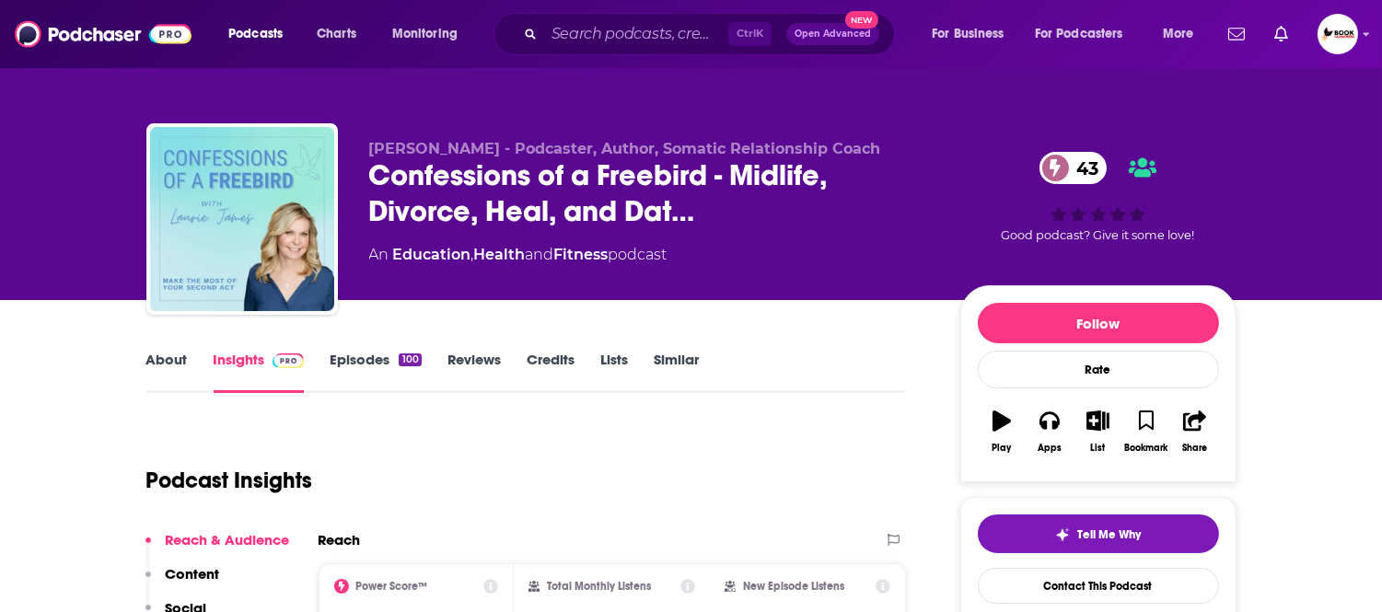
click at [169, 361] on link "About" at bounding box center [166, 372] width 41 height 42
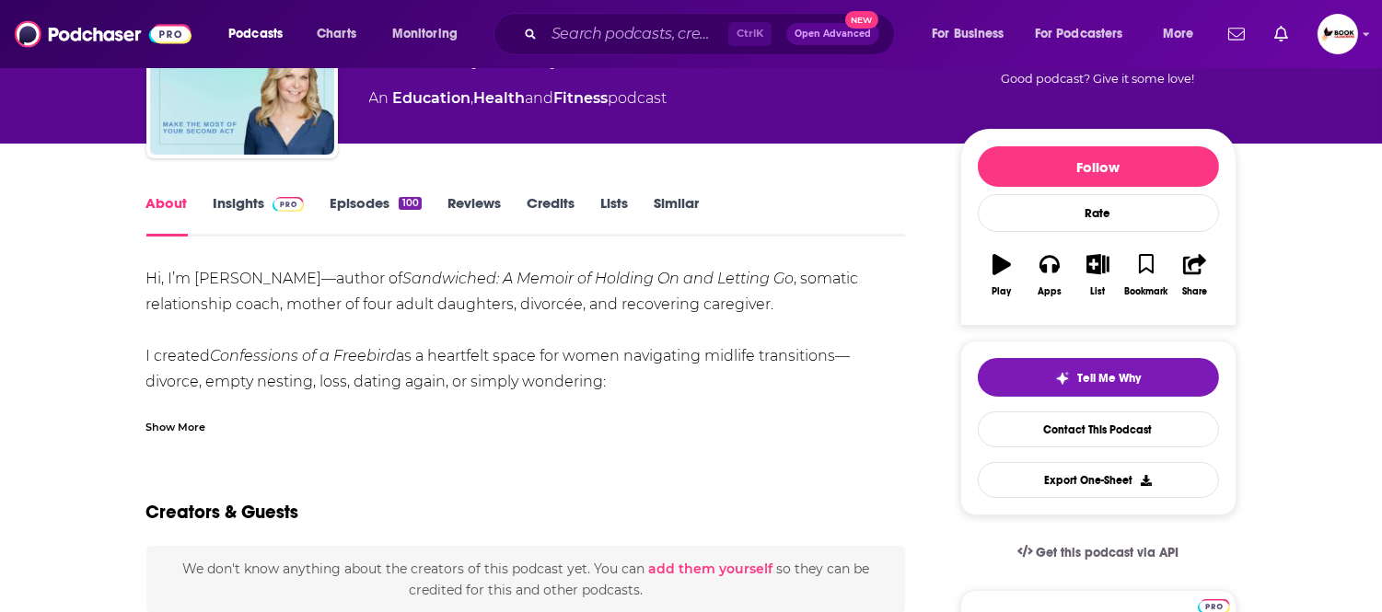
scroll to position [204, 0]
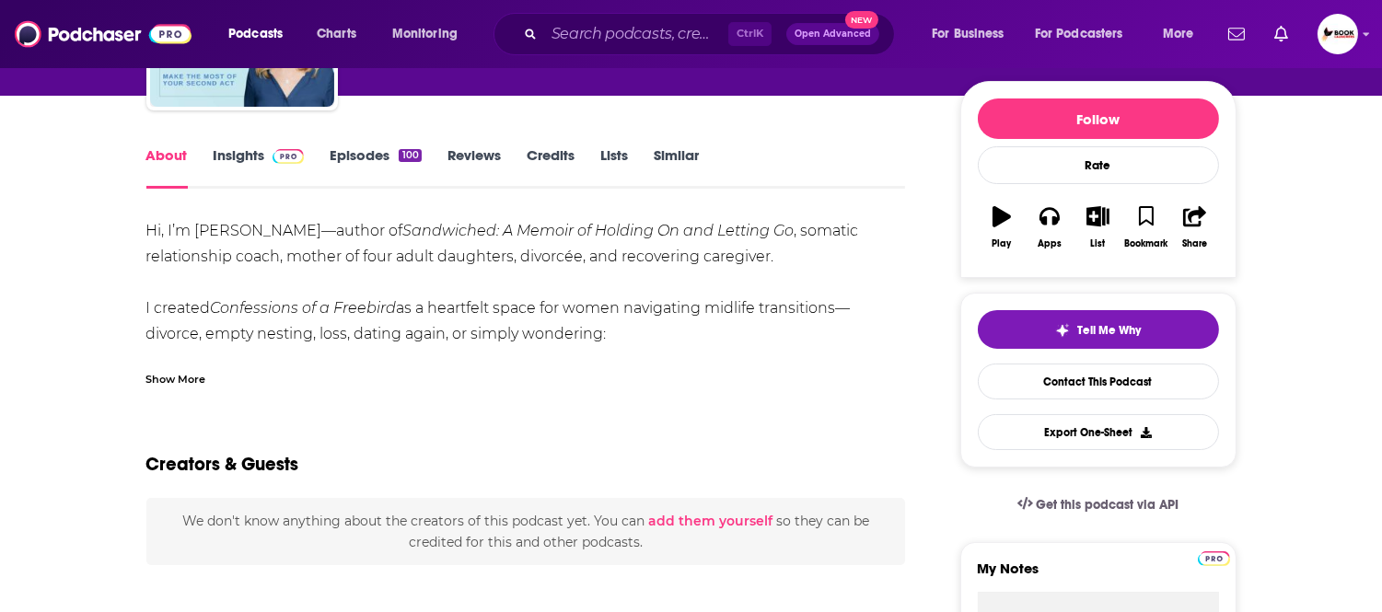
click at [200, 377] on div "Show More" at bounding box center [176, 377] width 60 height 17
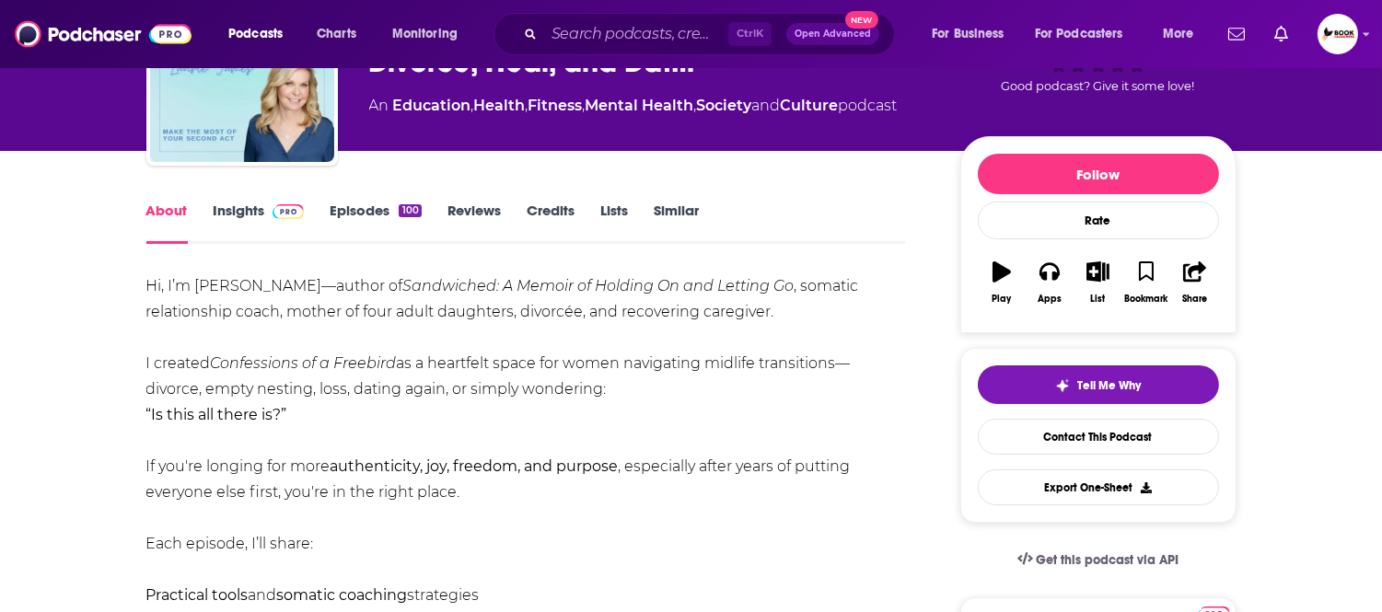
scroll to position [0, 0]
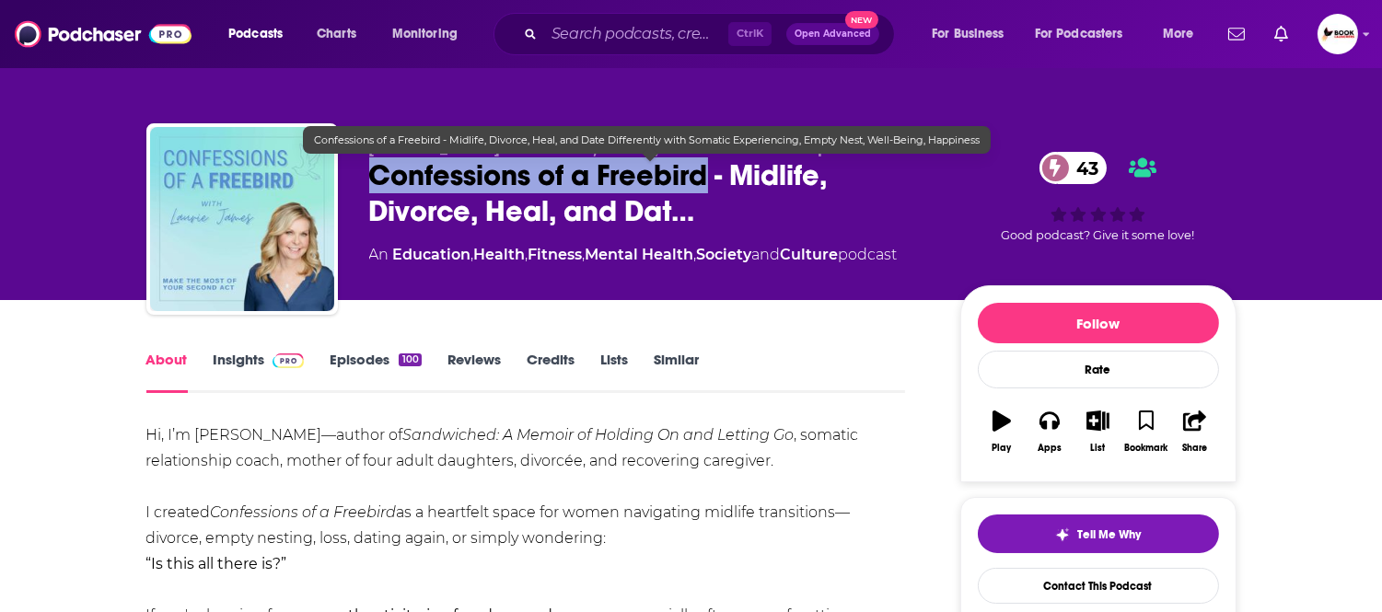
drag, startPoint x: 712, startPoint y: 186, endPoint x: 377, endPoint y: 186, distance: 334.2
click at [377, 186] on span "Confessions of a Freebird - Midlife, Divorce, Heal, and Dat…" at bounding box center [650, 193] width 562 height 72
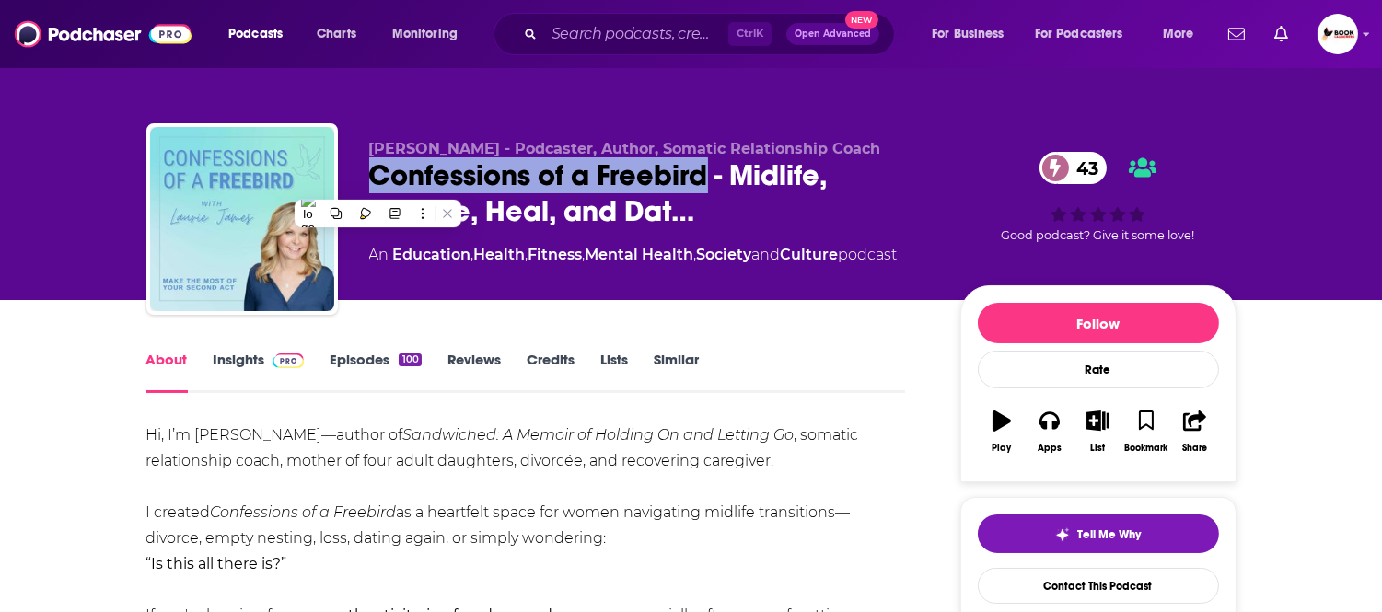
copy h1 "Confessions of a Freebird"
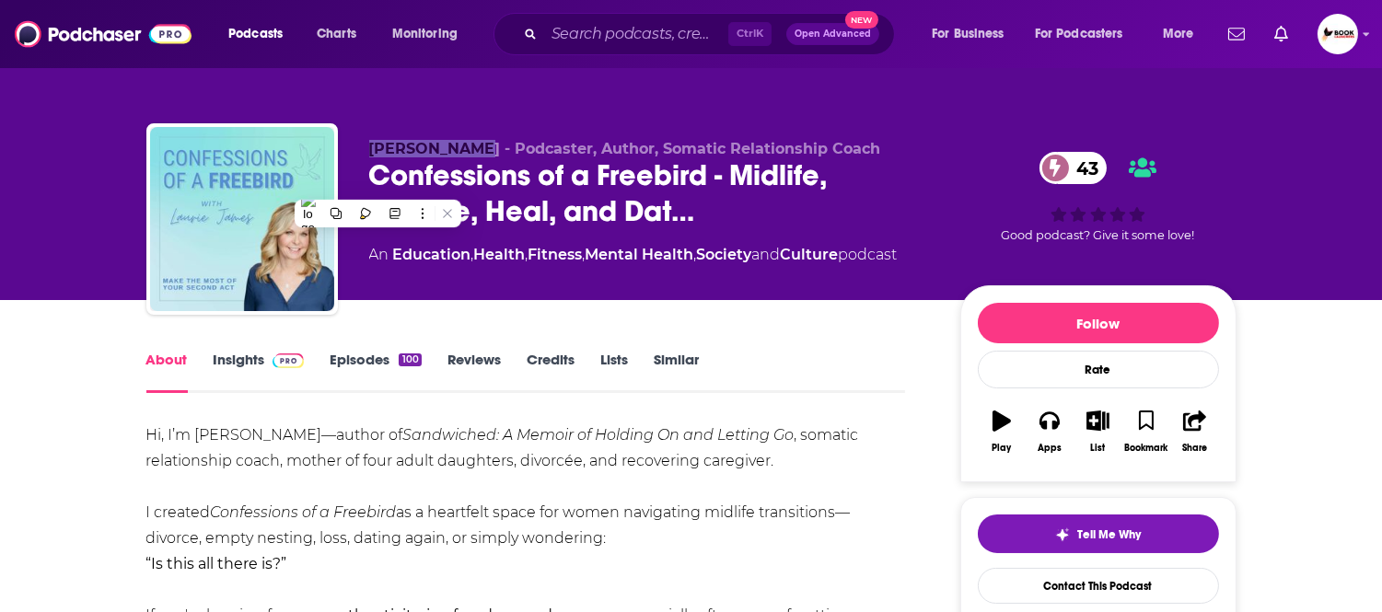
drag, startPoint x: 360, startPoint y: 111, endPoint x: 470, endPoint y: 130, distance: 111.1
click at [470, 130] on div "Laurie James - Podcaster, Author, Somatic Relationship Coach Confessions of a F…" at bounding box center [692, 200] width 1118 height 199
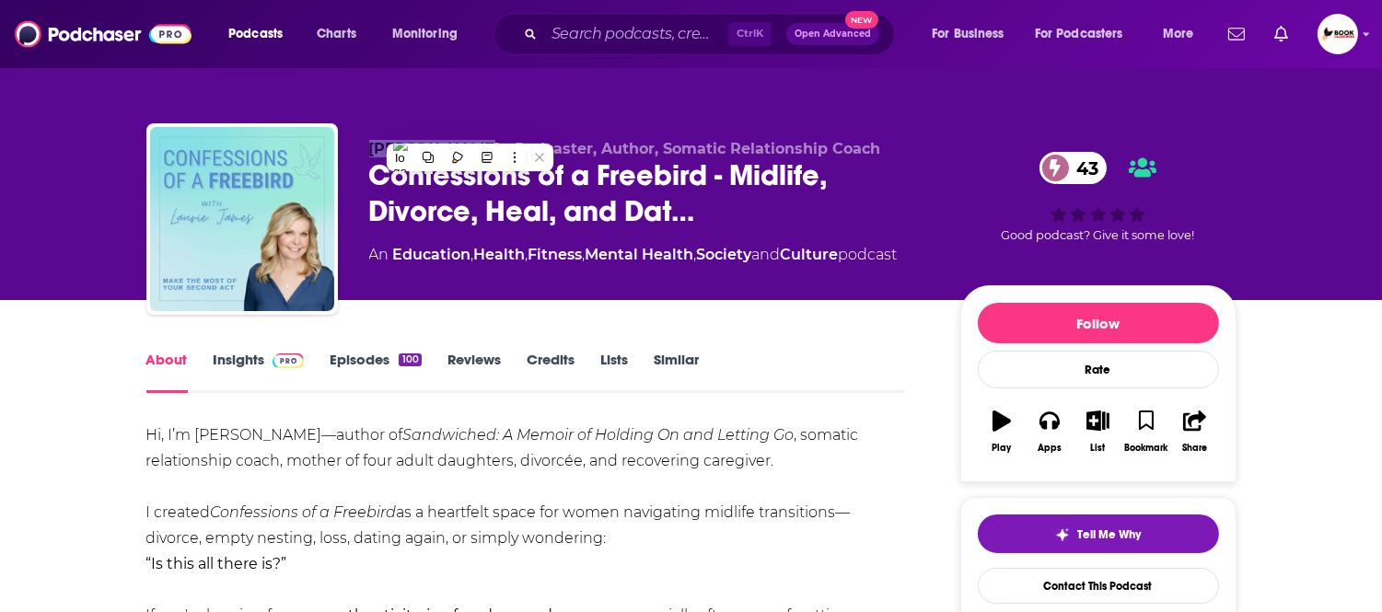
copy span "Laurie James"
click at [250, 366] on link "Insights" at bounding box center [259, 372] width 91 height 42
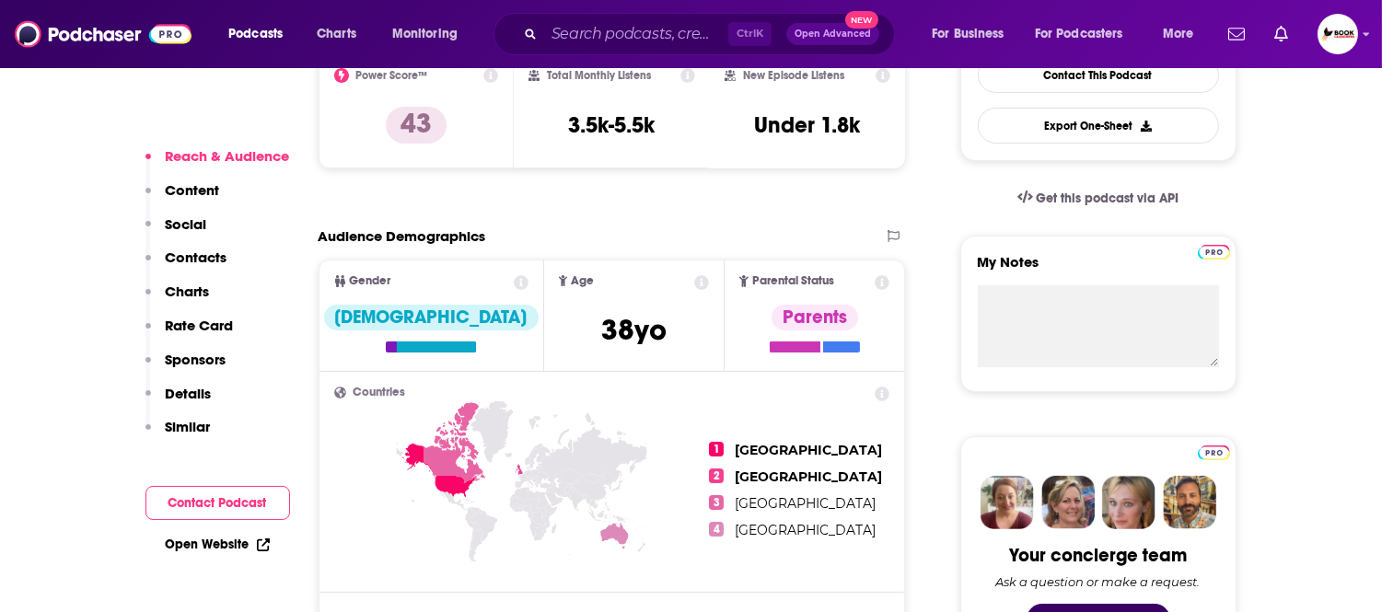
click at [206, 266] on p "Contacts" at bounding box center [197, 257] width 62 height 17
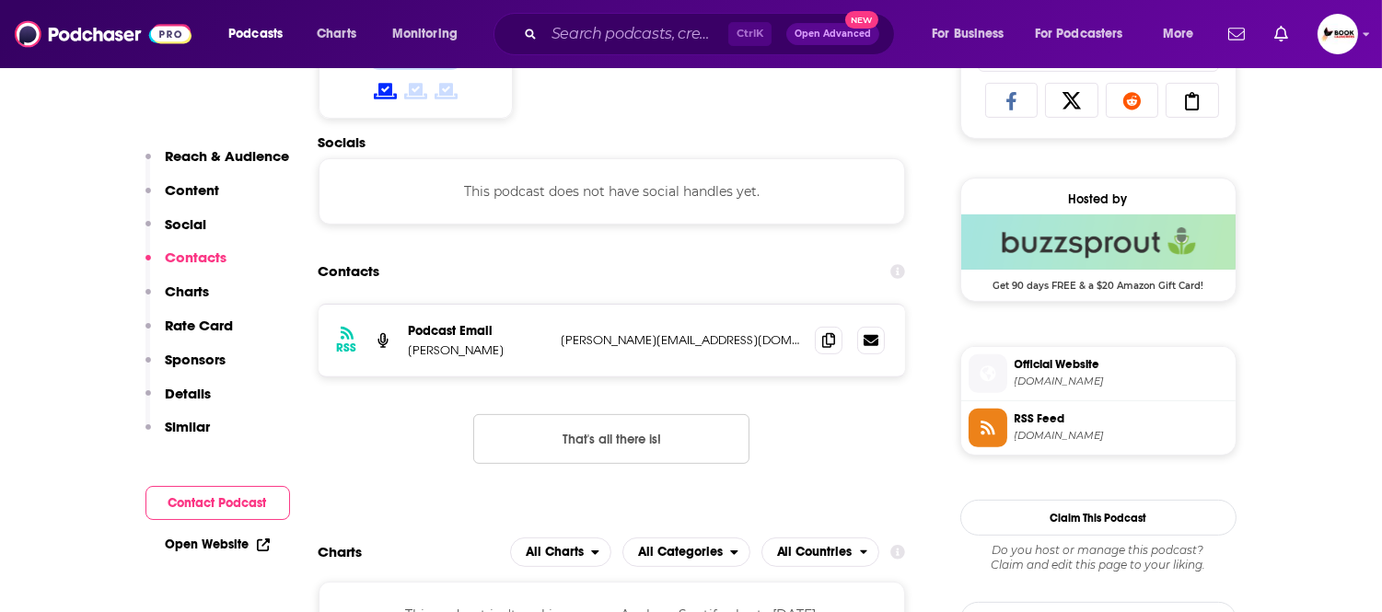
scroll to position [1238, 0]
click at [830, 346] on icon at bounding box center [828, 338] width 13 height 15
click at [246, 545] on link "Open Website" at bounding box center [218, 545] width 104 height 16
